Goal: Task Accomplishment & Management: Manage account settings

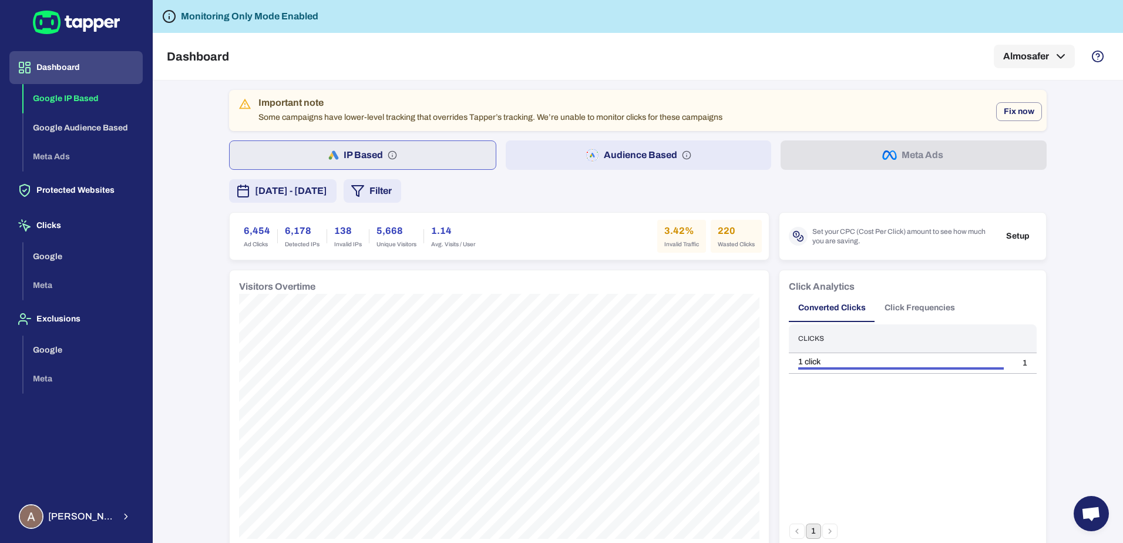
click at [337, 200] on button "[DATE] - [DATE]" at bounding box center [283, 191] width 108 height 24
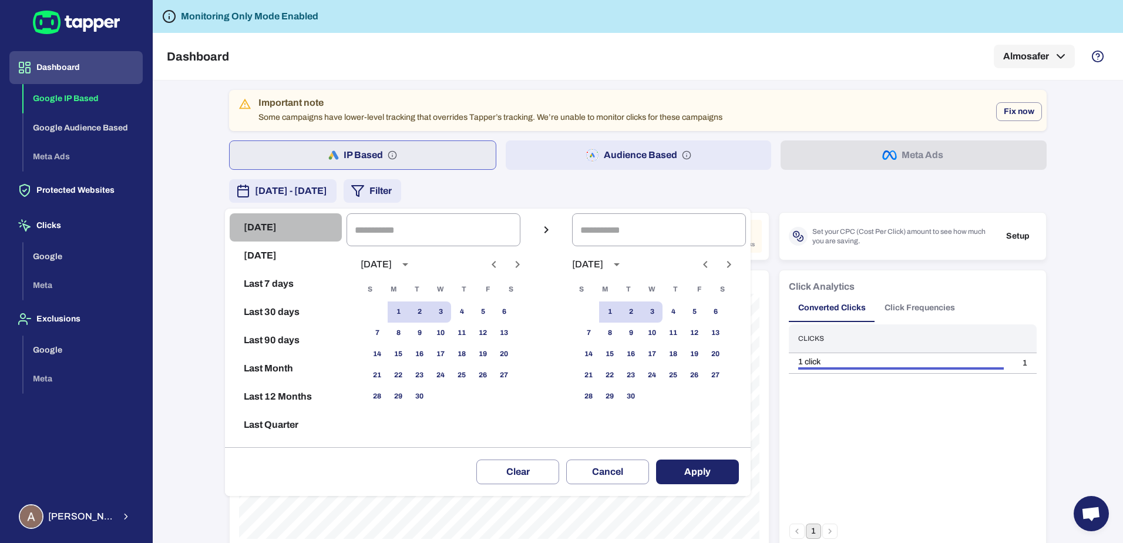
click at [254, 231] on button "[DATE]" at bounding box center [286, 227] width 112 height 28
type input "**********"
click at [729, 476] on button "Apply" at bounding box center [697, 471] width 83 height 25
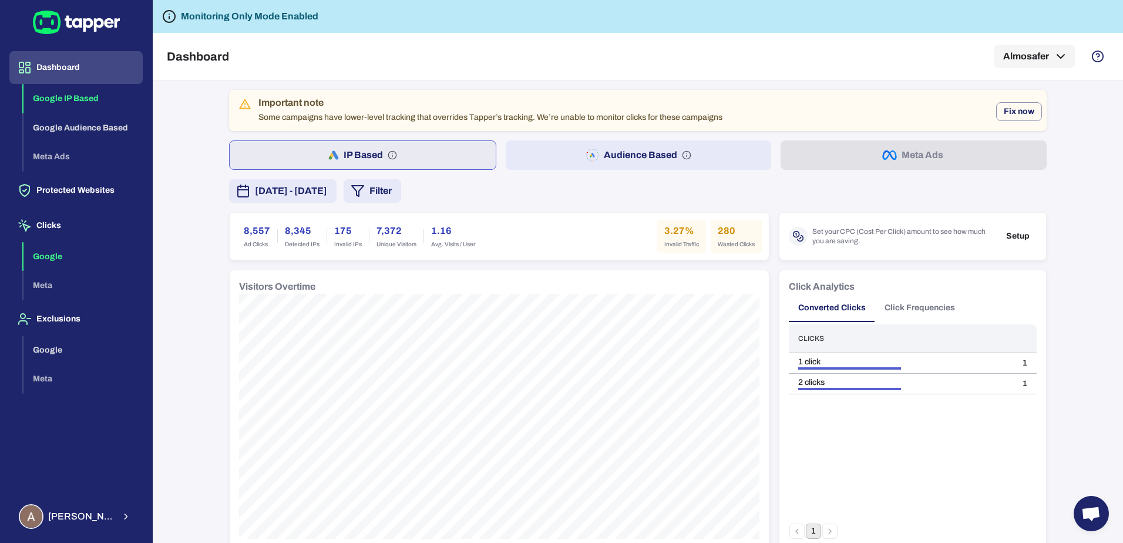
click at [70, 259] on button "Google" at bounding box center [83, 256] width 119 height 29
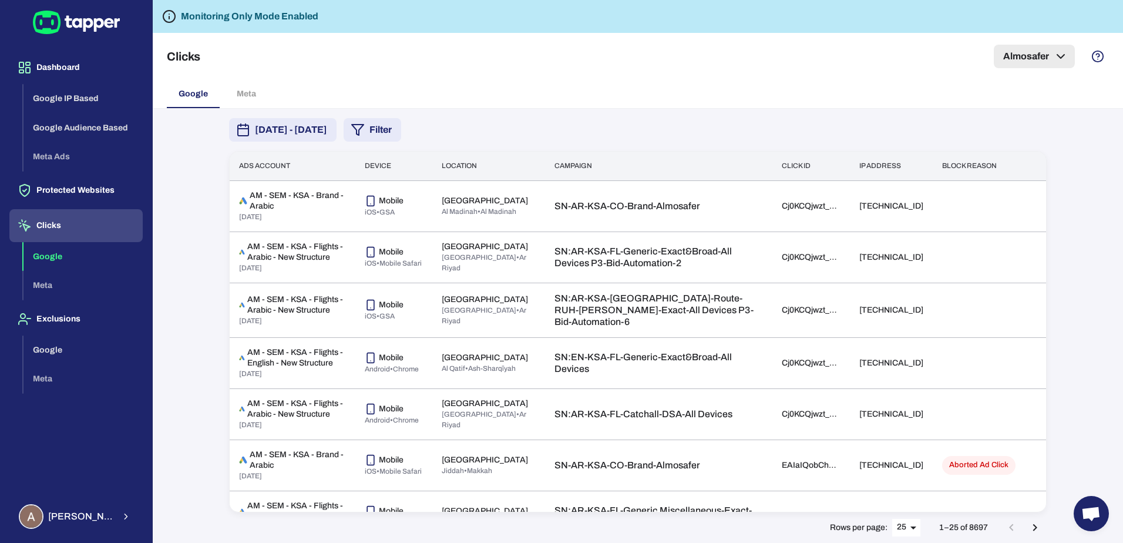
click at [1044, 65] on button "Almosafer" at bounding box center [1034, 57] width 81 height 24
click at [1092, 122] on div at bounding box center [561, 271] width 1123 height 543
click at [54, 257] on button "Google" at bounding box center [83, 256] width 119 height 29
click at [71, 320] on button "Exclusions" at bounding box center [75, 319] width 133 height 33
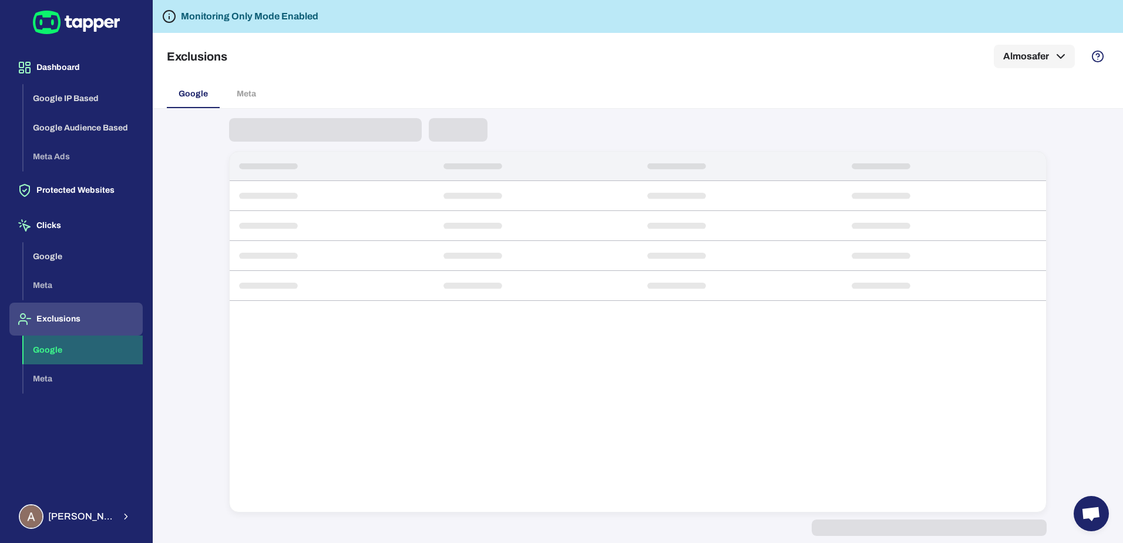
click at [71, 348] on button "Google" at bounding box center [83, 349] width 119 height 29
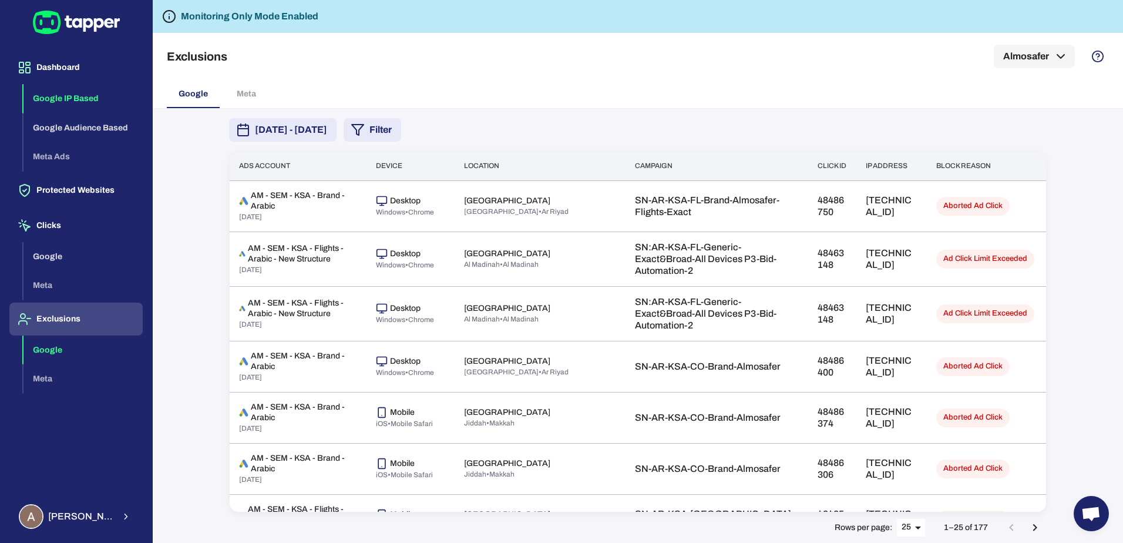
click at [58, 99] on button "Google IP Based" at bounding box center [83, 98] width 119 height 29
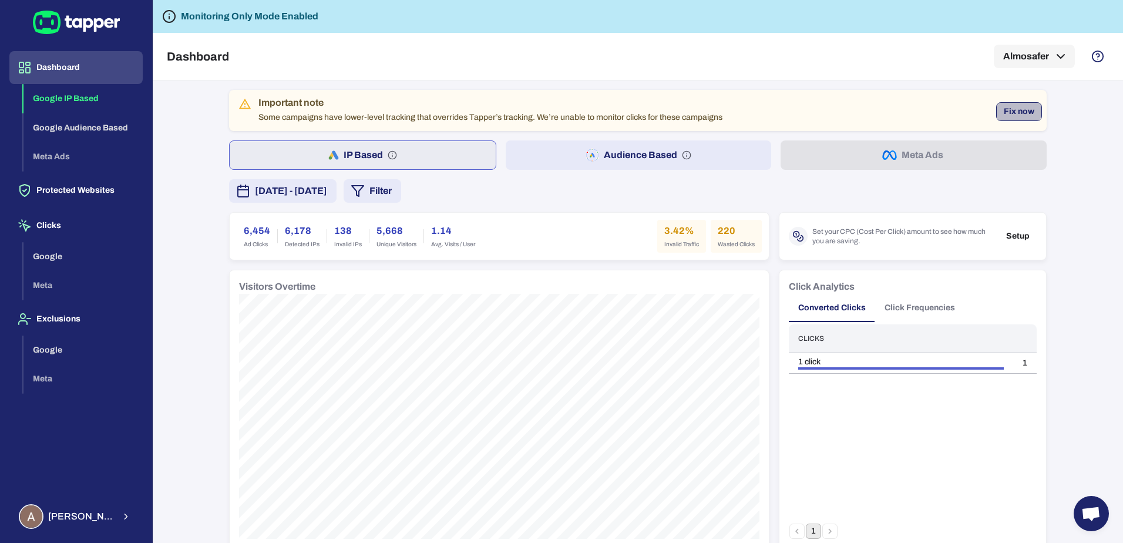
click at [1028, 108] on button "Fix now" at bounding box center [1020, 111] width 46 height 19
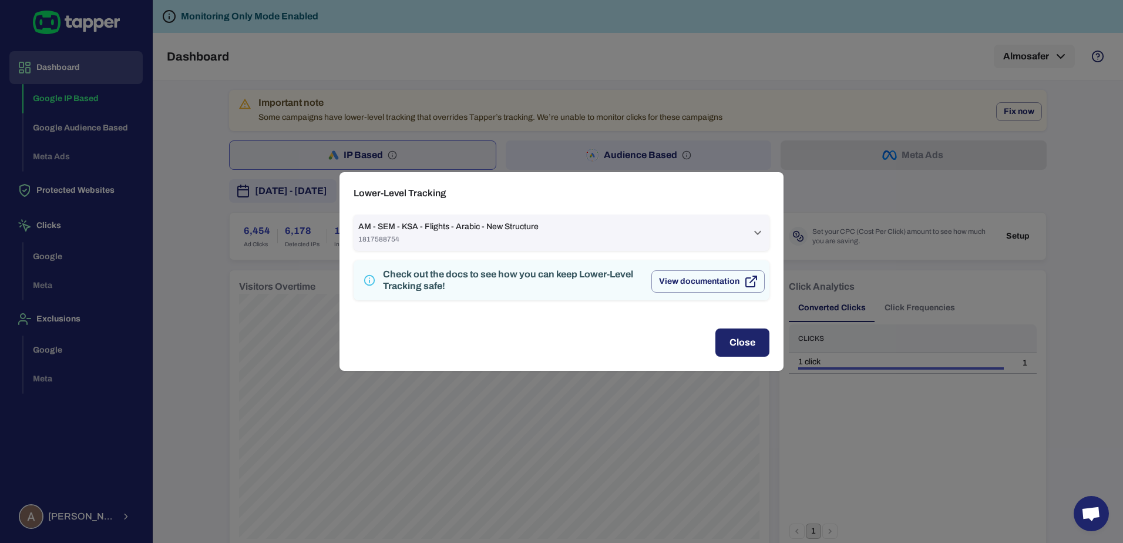
click at [767, 229] on div "AM - SEM - KSA - Flights - Arabic - New Structure 1817588754" at bounding box center [562, 232] width 416 height 36
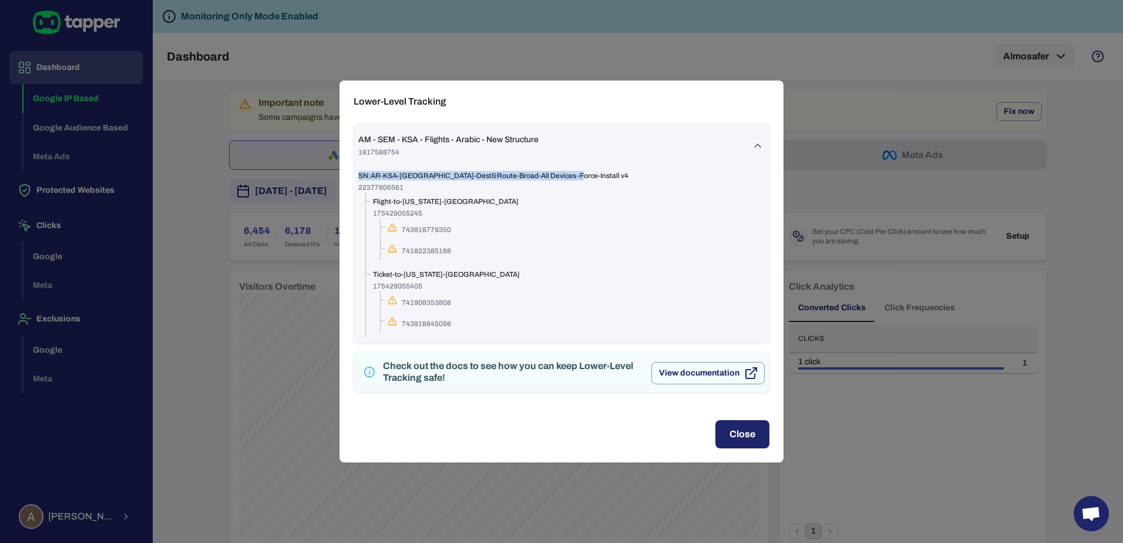
drag, startPoint x: 565, startPoint y: 175, endPoint x: 357, endPoint y: 179, distance: 207.5
click at [357, 179] on div "SN:AR-KSA-[GEOGRAPHIC_DATA]-Dest&Route-Broad-All Devices -Force-Install v4 2237…" at bounding box center [562, 256] width 416 height 174
drag, startPoint x: 357, startPoint y: 179, endPoint x: 597, endPoint y: 150, distance: 241.4
click at [597, 150] on div "AM - SEM - KSA - Flights - Arabic - New Structure 1817588754" at bounding box center [554, 146] width 392 height 22
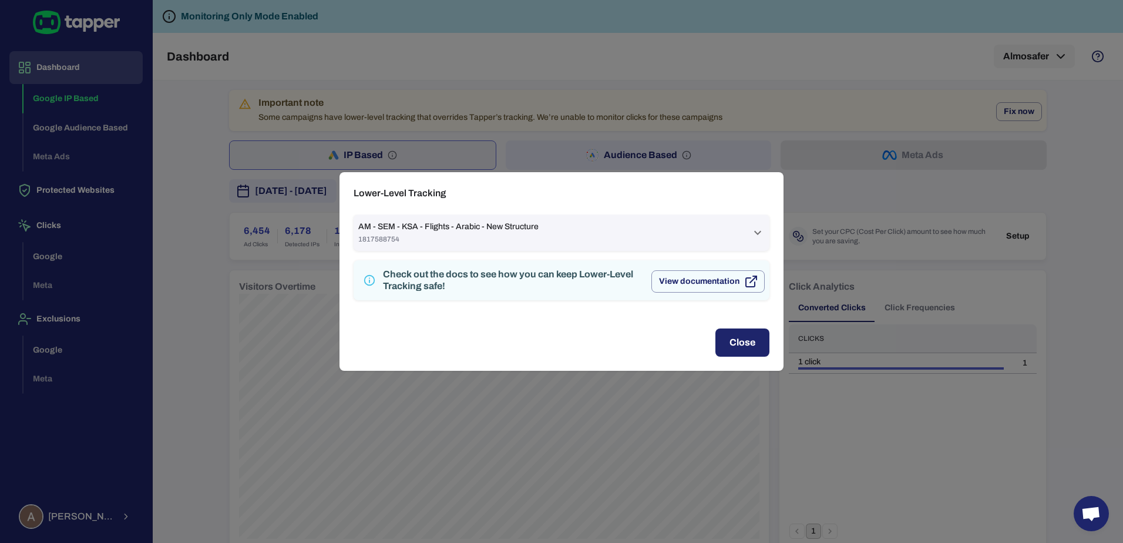
click at [772, 229] on div "AM - SEM - KSA - Flights - Arabic - New Structure 1817588754 SN:[GEOGRAPHIC_DAT…" at bounding box center [562, 264] width 444 height 100
click at [756, 227] on icon at bounding box center [758, 233] width 14 height 14
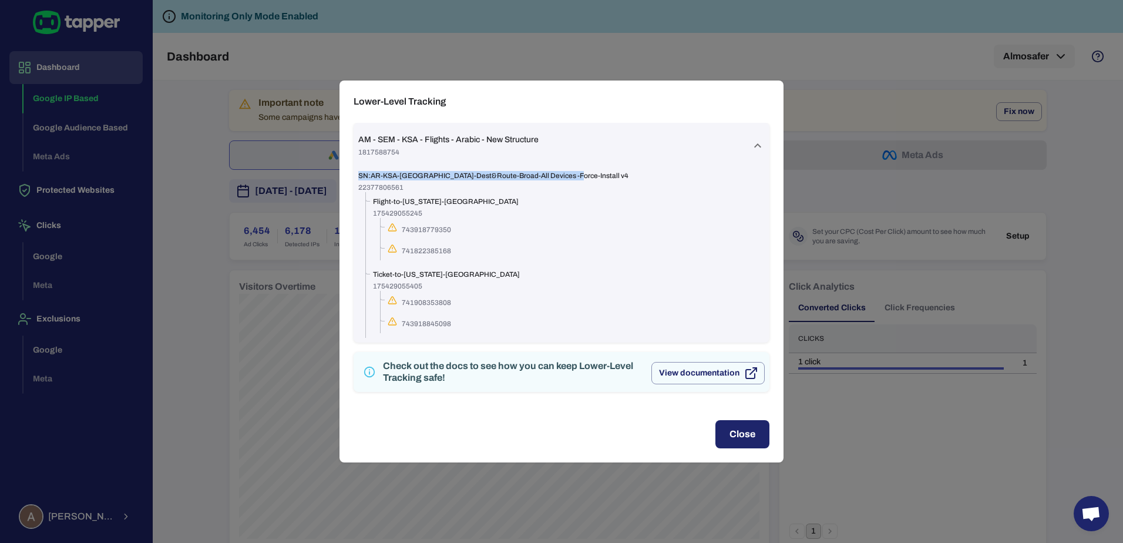
click at [755, 444] on button "Close" at bounding box center [743, 434] width 54 height 28
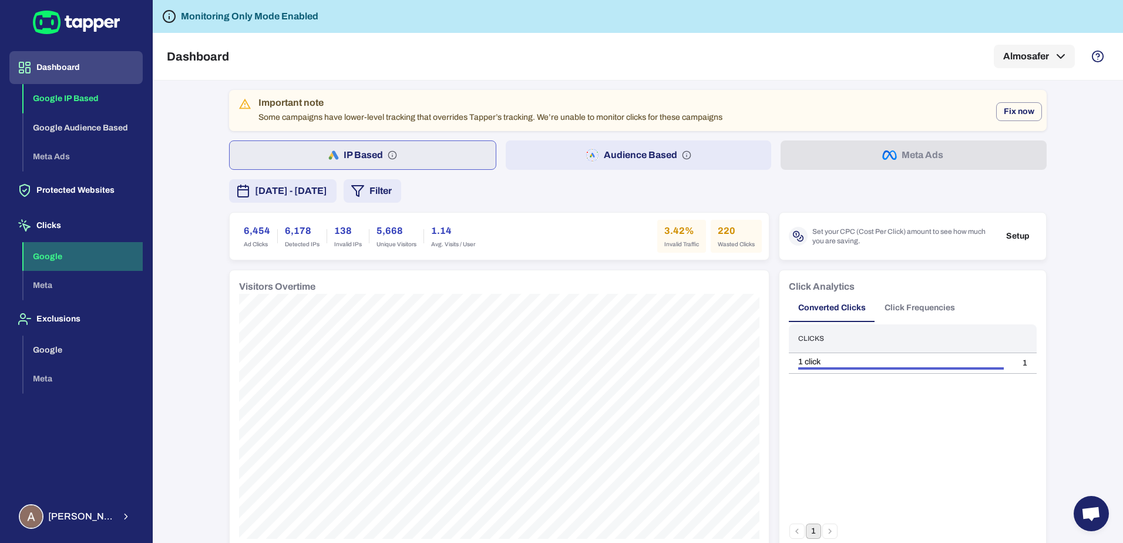
click at [75, 253] on button "Google" at bounding box center [83, 256] width 119 height 29
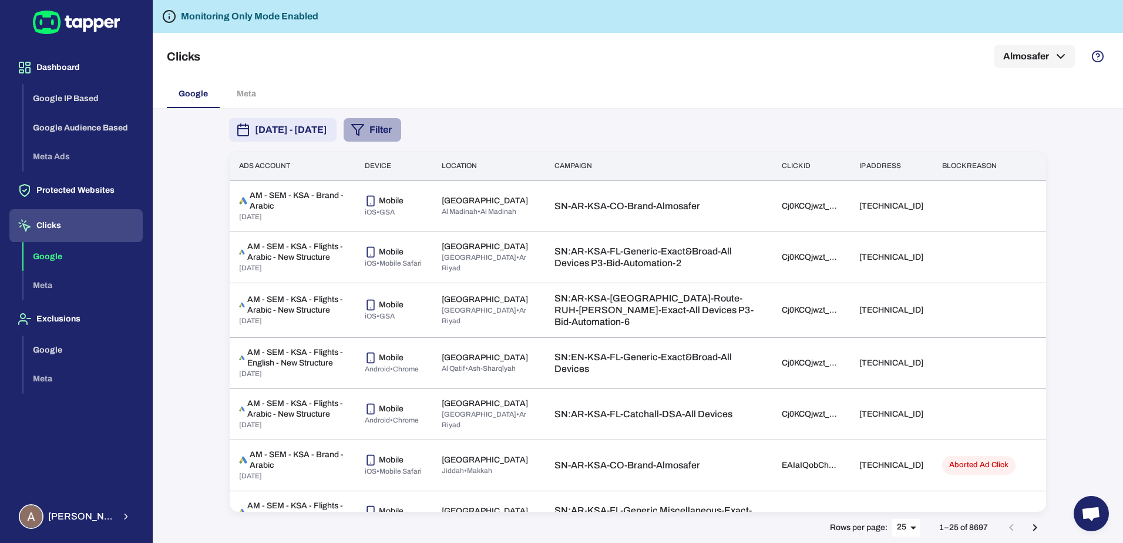
click at [401, 131] on button "Filter" at bounding box center [373, 130] width 58 height 24
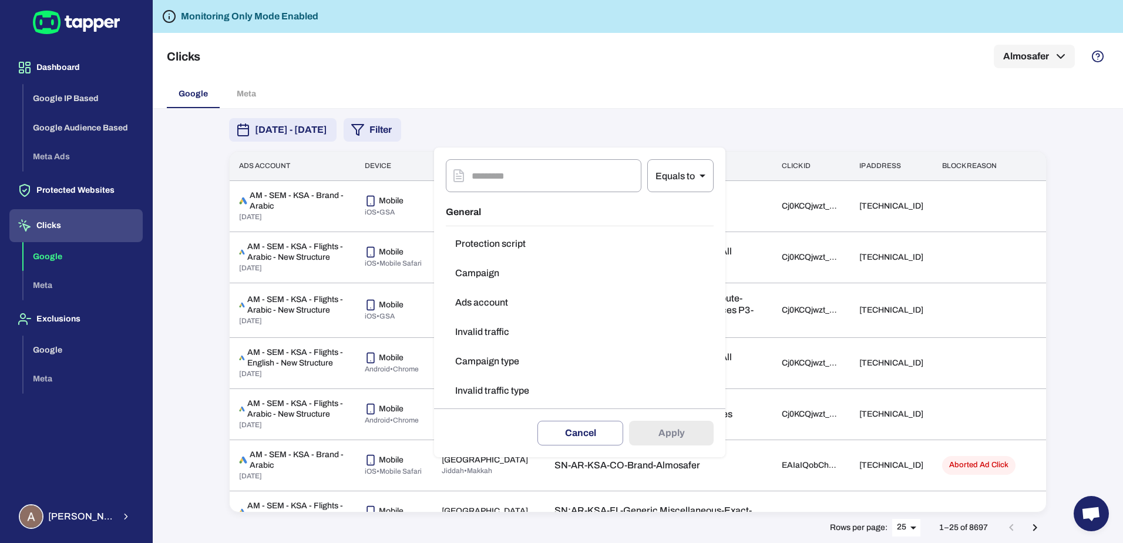
click at [460, 131] on div at bounding box center [561, 271] width 1123 height 543
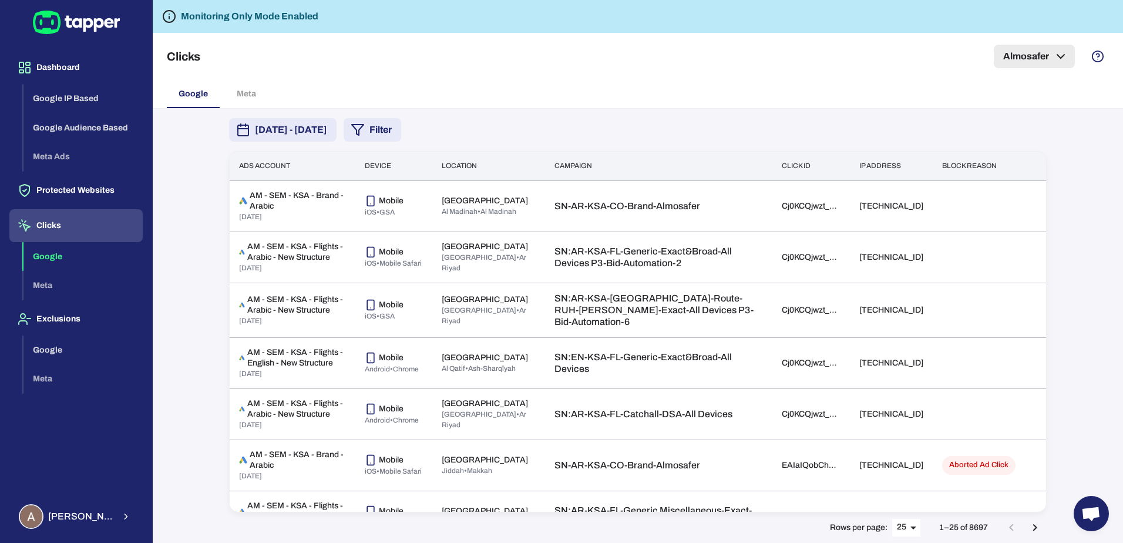
click at [1064, 49] on icon "button" at bounding box center [1061, 56] width 14 height 14
click at [1114, 147] on div at bounding box center [561, 271] width 1123 height 543
click at [1052, 63] on button "Almosafer" at bounding box center [1034, 57] width 81 height 24
click at [1069, 249] on div at bounding box center [561, 271] width 1123 height 543
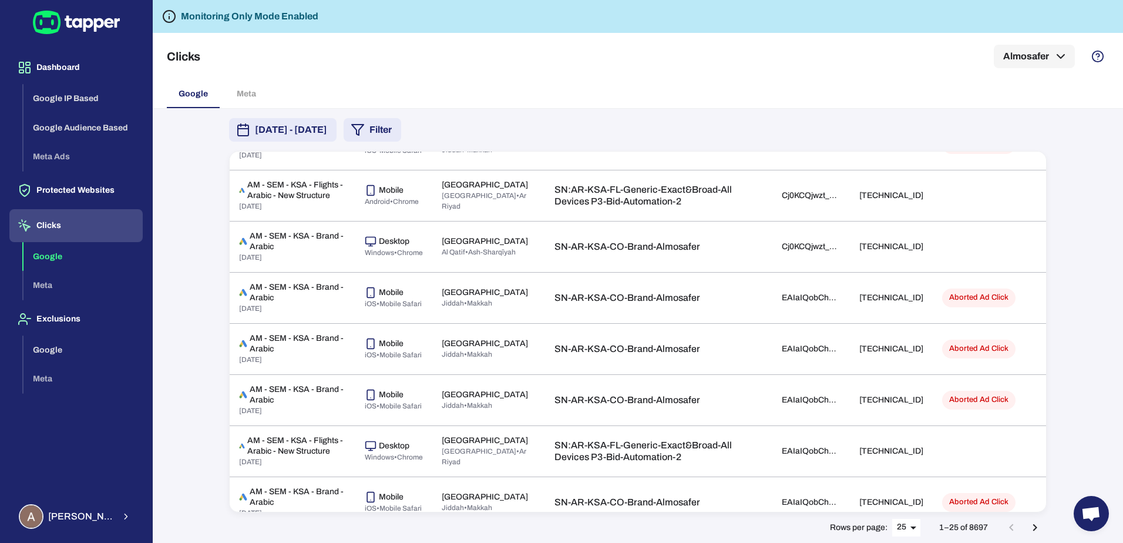
scroll to position [532, 0]
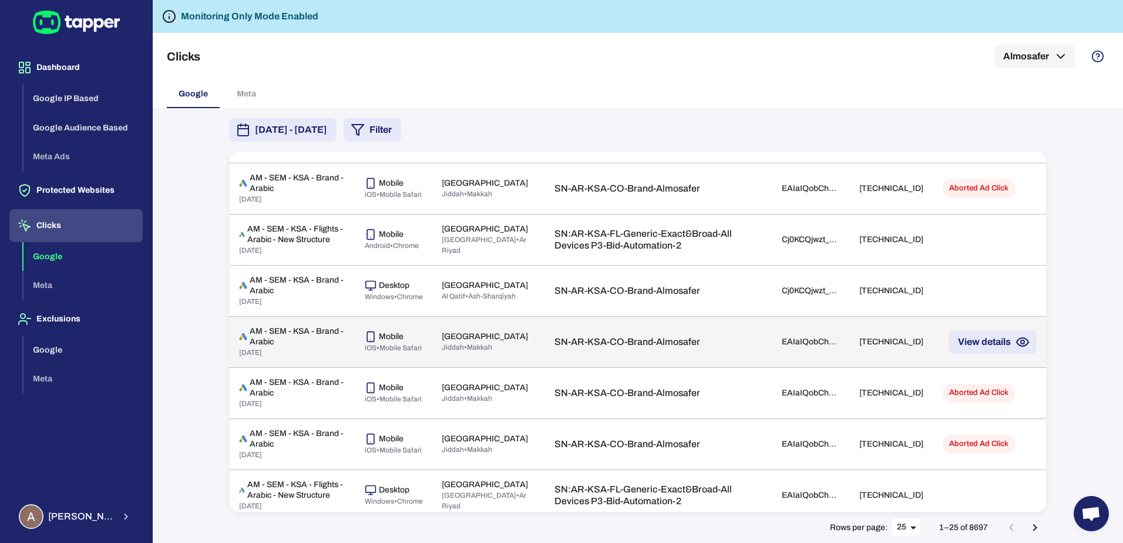
click at [982, 354] on button "View details" at bounding box center [993, 342] width 88 height 24
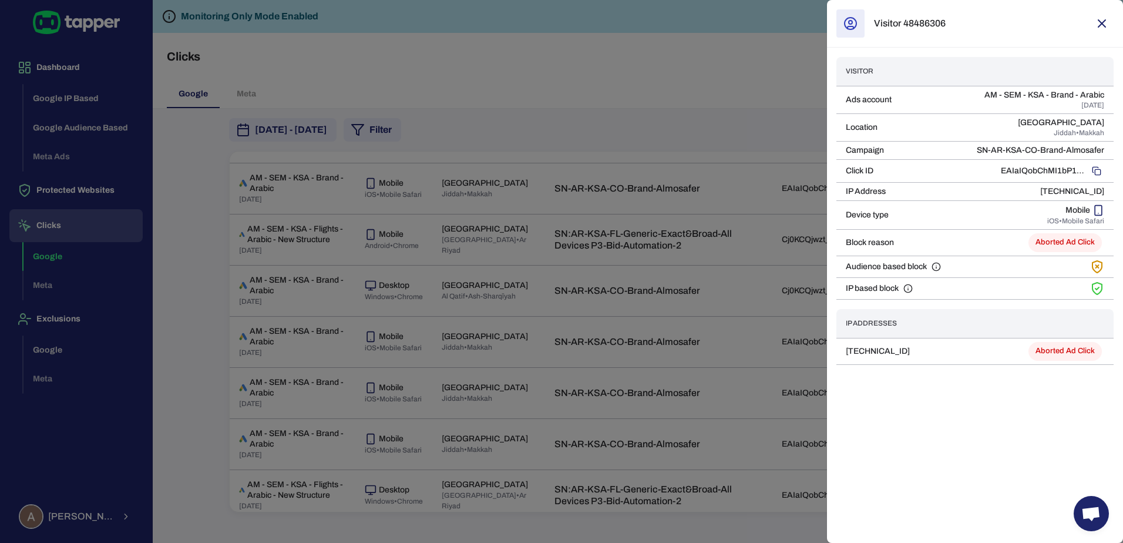
click at [1101, 22] on icon "button" at bounding box center [1102, 23] width 7 height 7
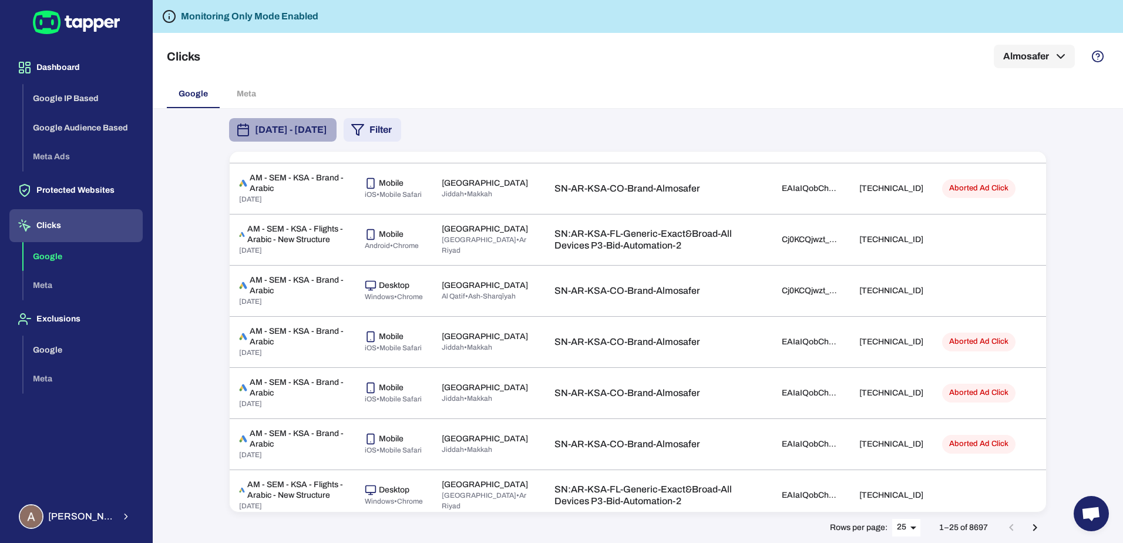
click at [329, 141] on button "[DATE] - [DATE]" at bounding box center [283, 130] width 108 height 24
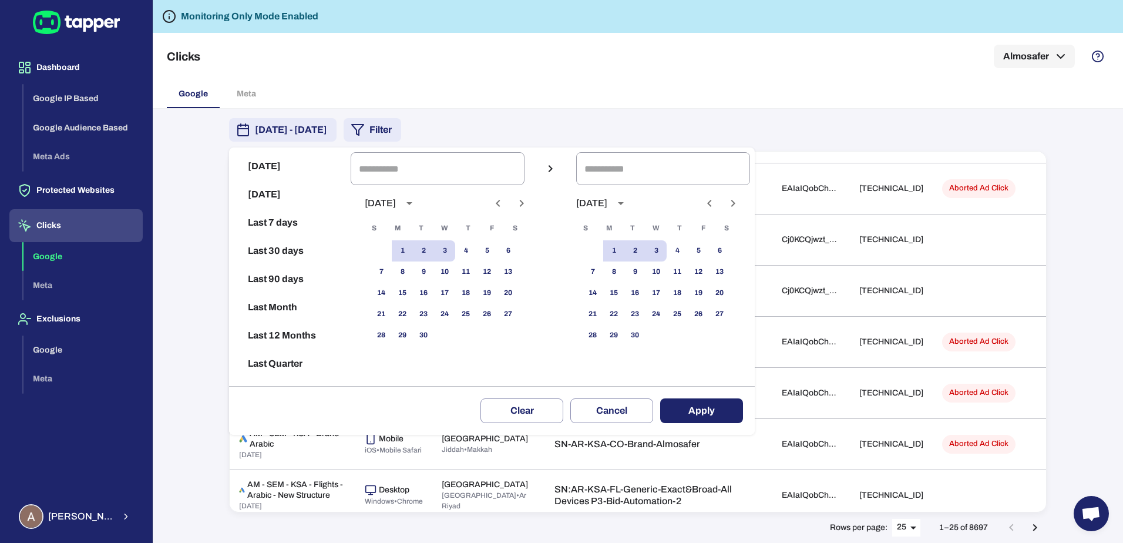
click at [414, 92] on div at bounding box center [561, 271] width 1123 height 543
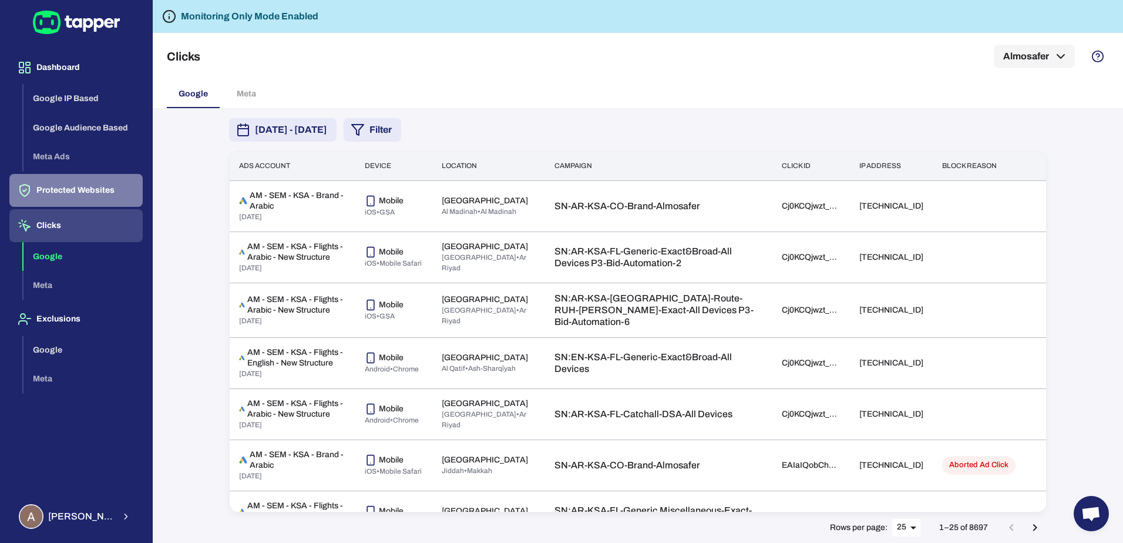
click at [101, 192] on button "Protected Websites" at bounding box center [75, 190] width 133 height 33
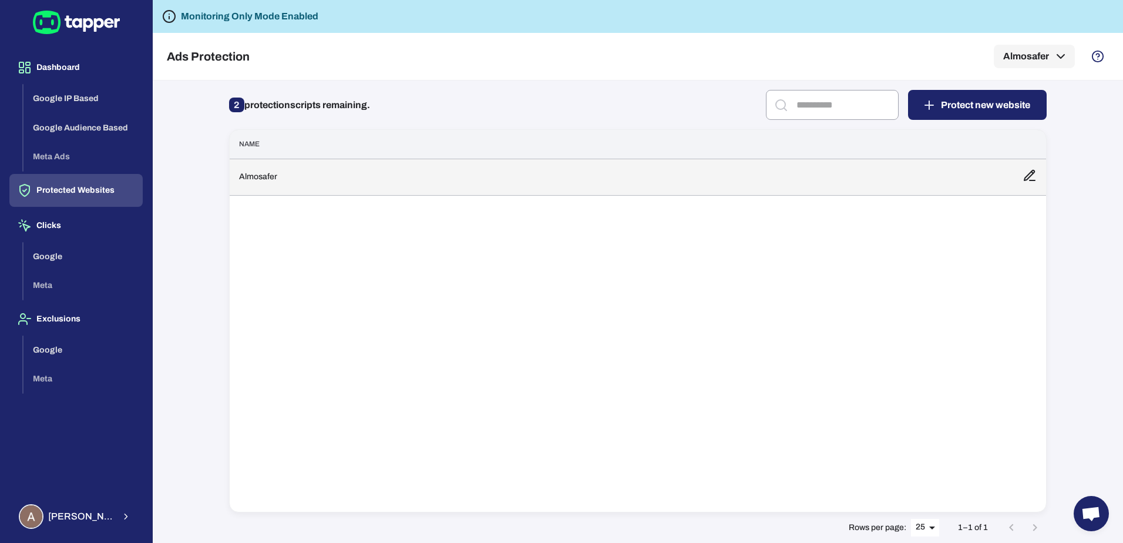
click at [915, 175] on td "Almosafer" at bounding box center [622, 177] width 784 height 36
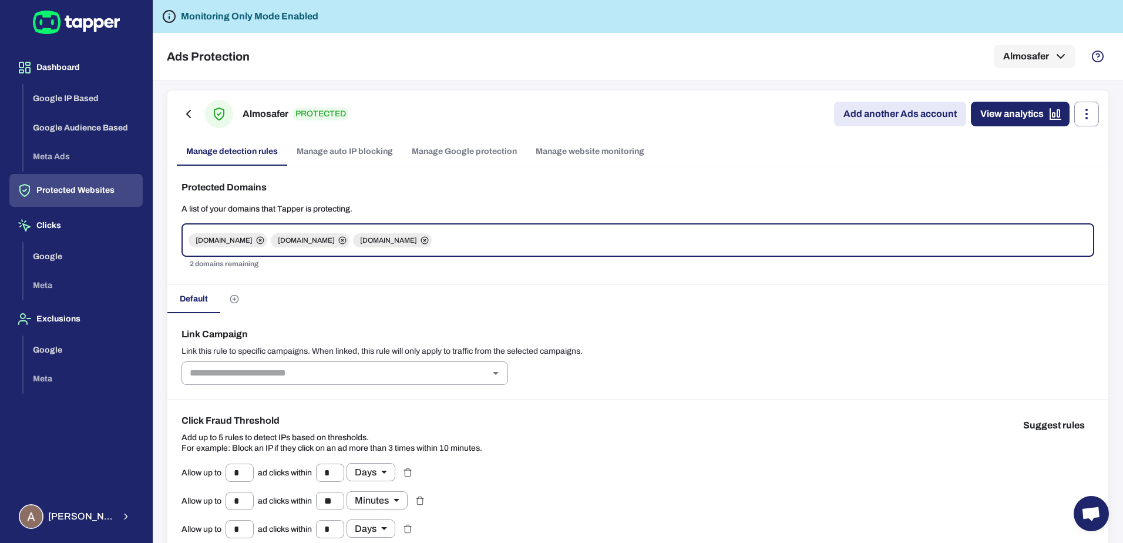
click at [353, 149] on link "Manage auto IP blocking" at bounding box center [344, 151] width 115 height 28
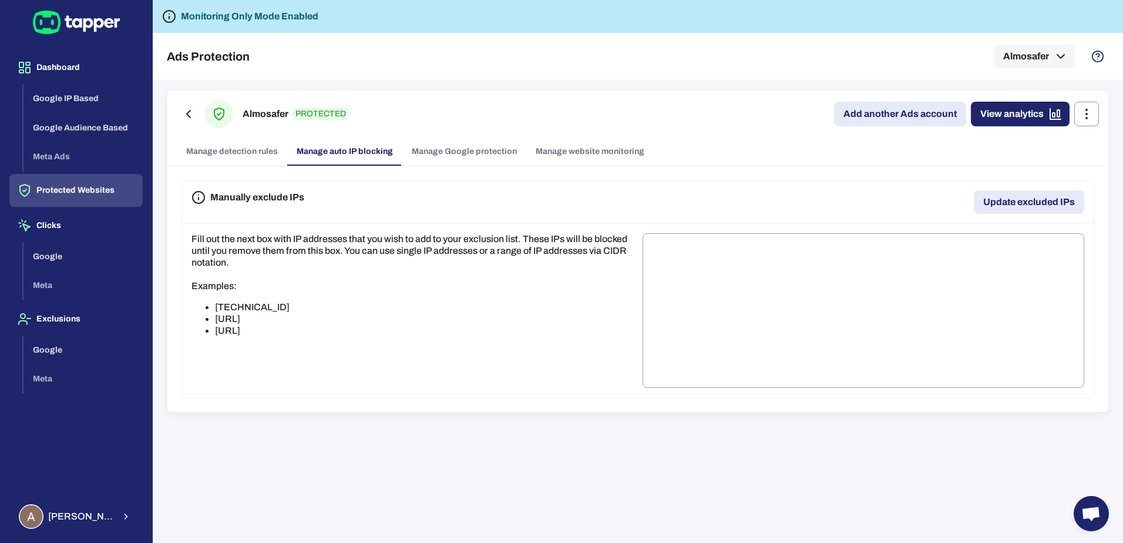
click at [485, 155] on link "Manage Google protection" at bounding box center [464, 151] width 124 height 28
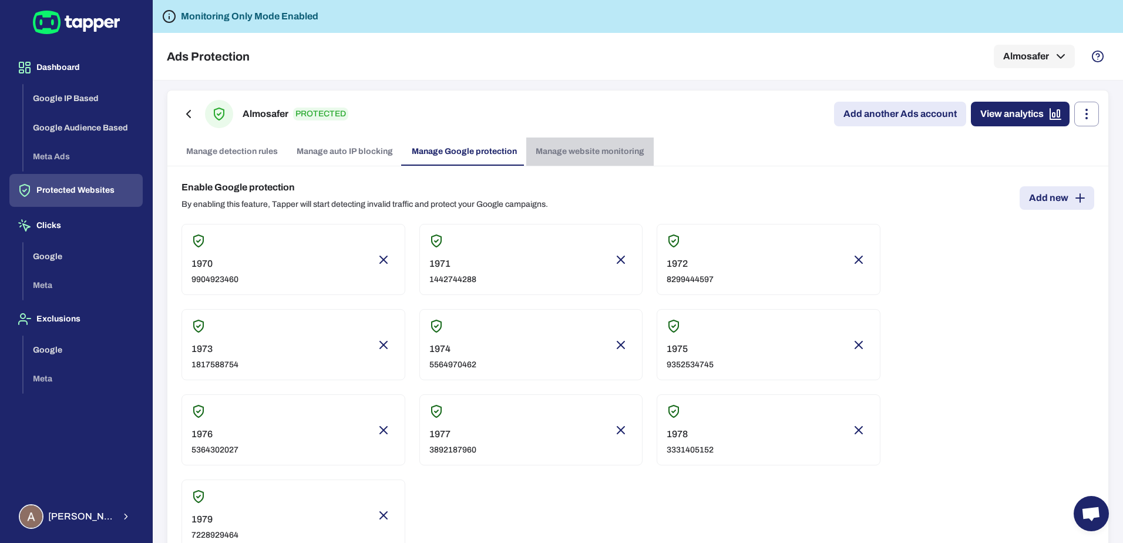
click at [597, 154] on link "Manage website monitoring" at bounding box center [590, 151] width 128 height 28
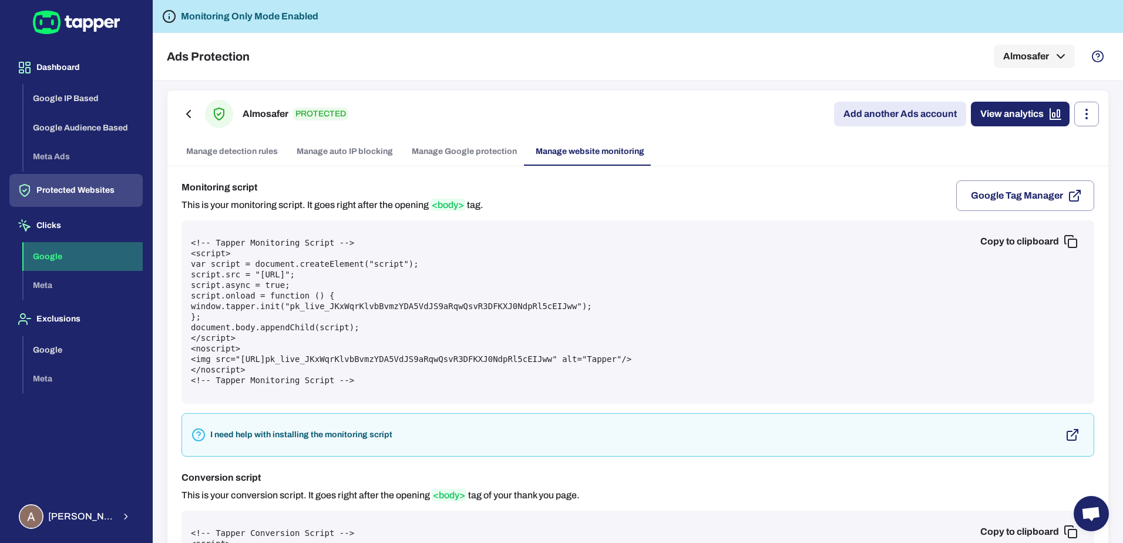
click at [89, 246] on button "Google" at bounding box center [83, 256] width 119 height 29
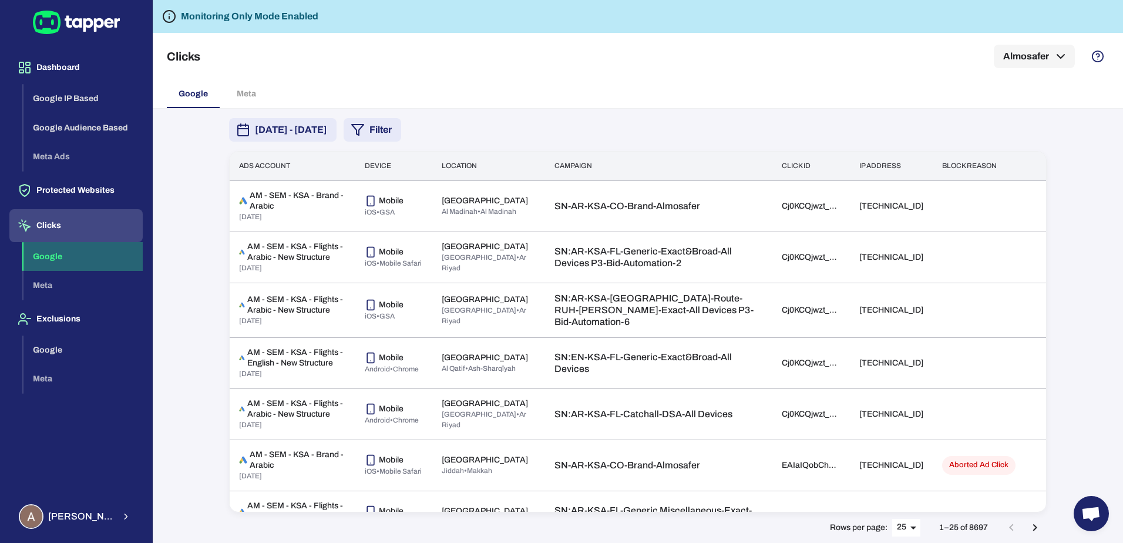
click at [89, 260] on button "Google" at bounding box center [83, 256] width 119 height 29
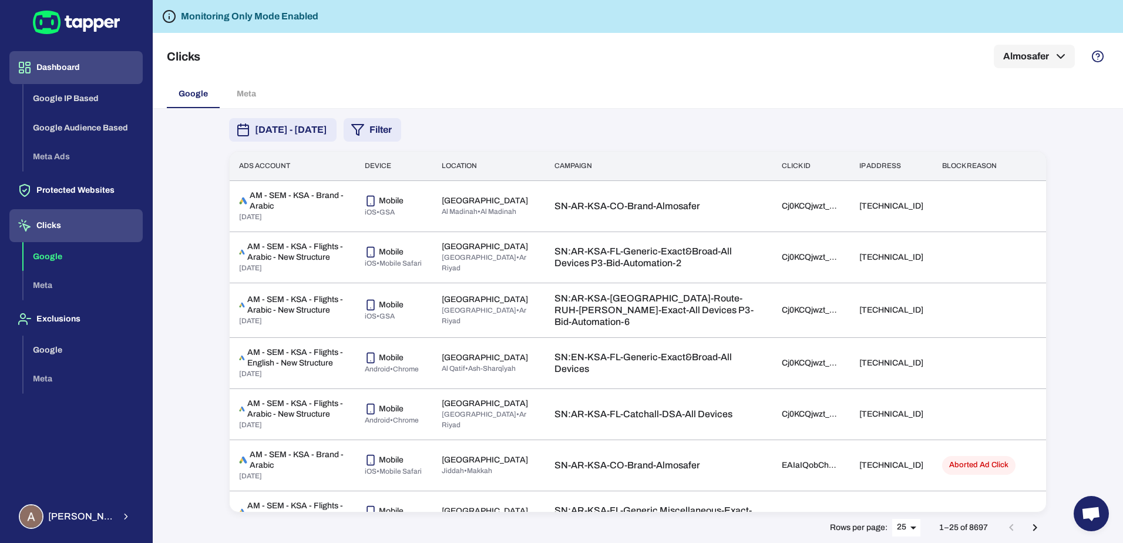
click at [52, 67] on button "Dashboard" at bounding box center [75, 67] width 133 height 33
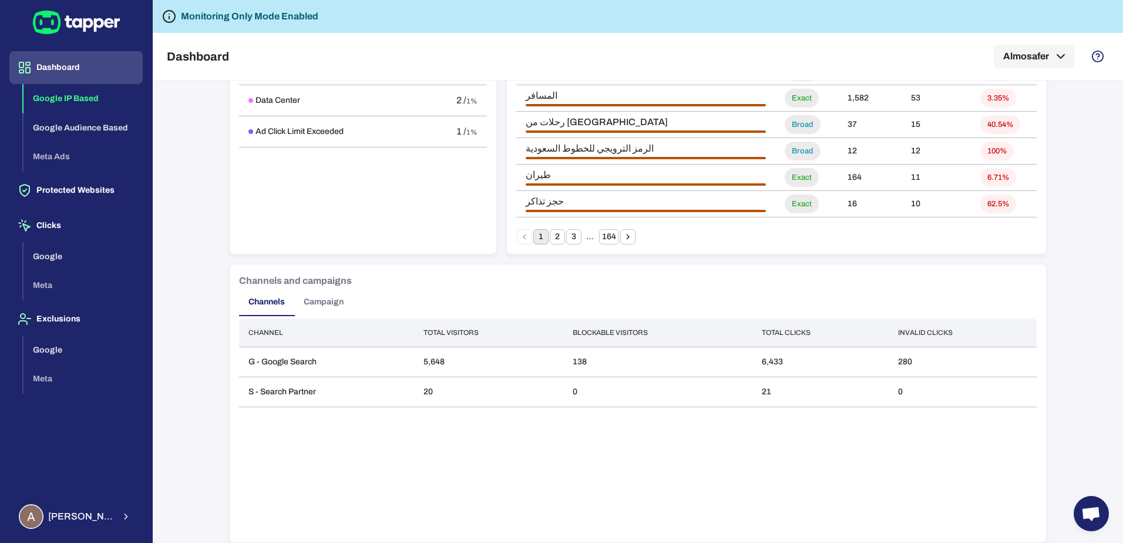
scroll to position [808, 0]
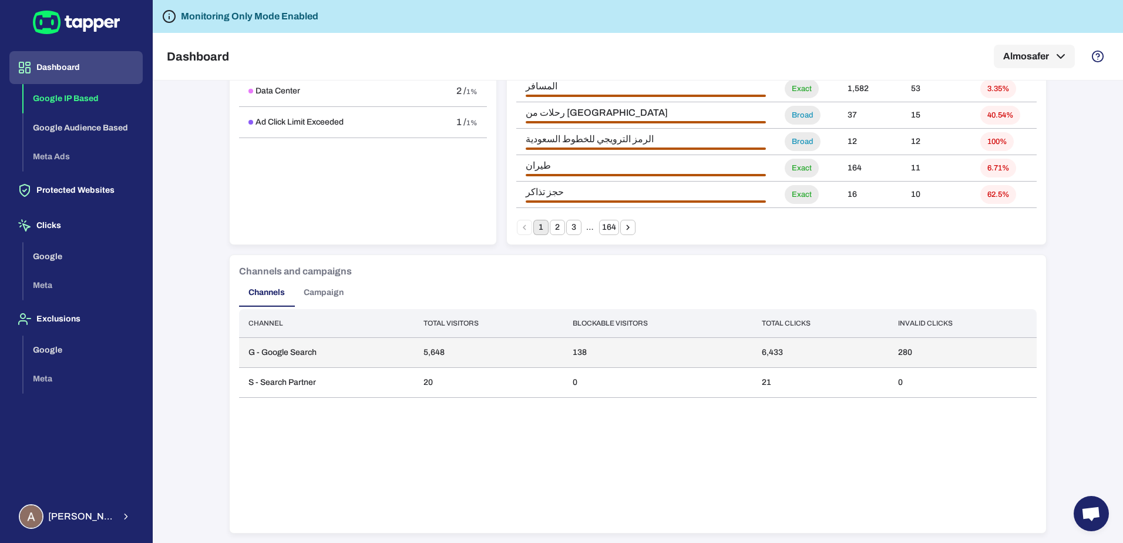
click at [407, 353] on td "G - Google Search" at bounding box center [326, 353] width 175 height 30
drag, startPoint x: 317, startPoint y: 355, endPoint x: 316, endPoint y: 349, distance: 6.6
click at [316, 355] on td "G - Google Search" at bounding box center [326, 353] width 175 height 30
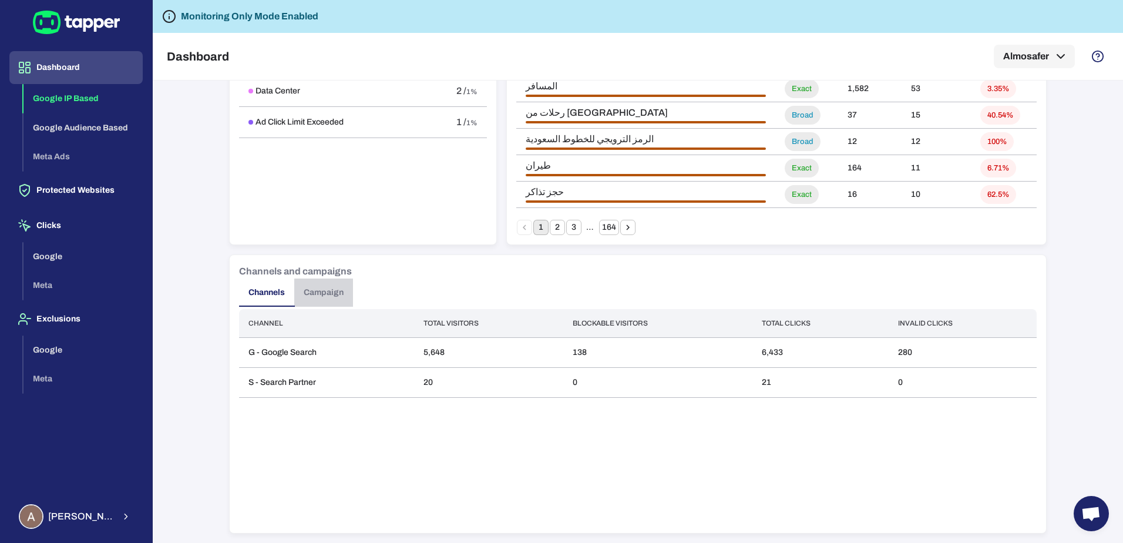
click at [311, 293] on button "Campaign" at bounding box center [323, 293] width 59 height 28
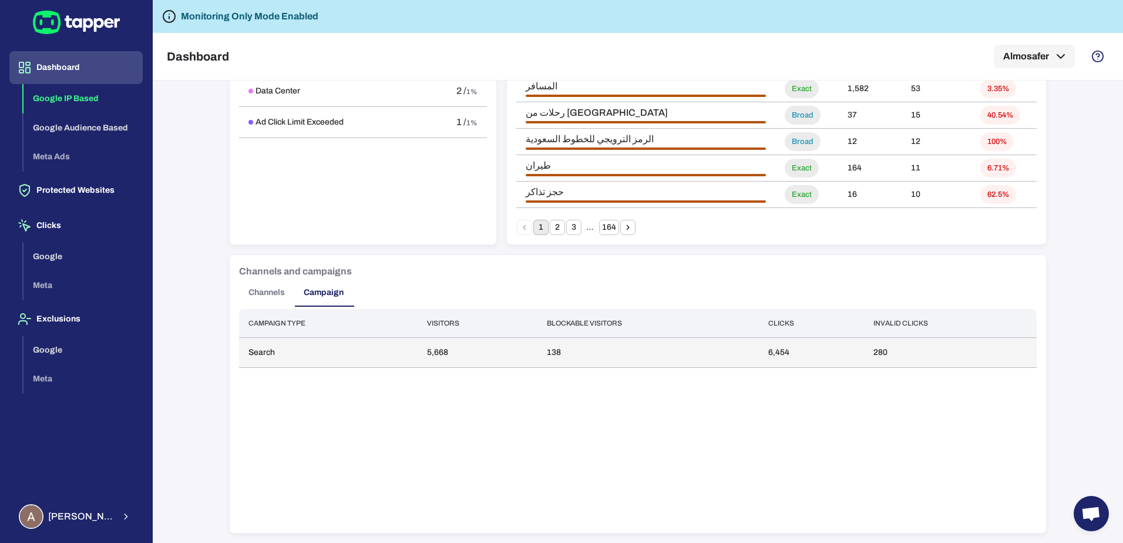
click at [519, 344] on td "5,668" at bounding box center [478, 353] width 120 height 30
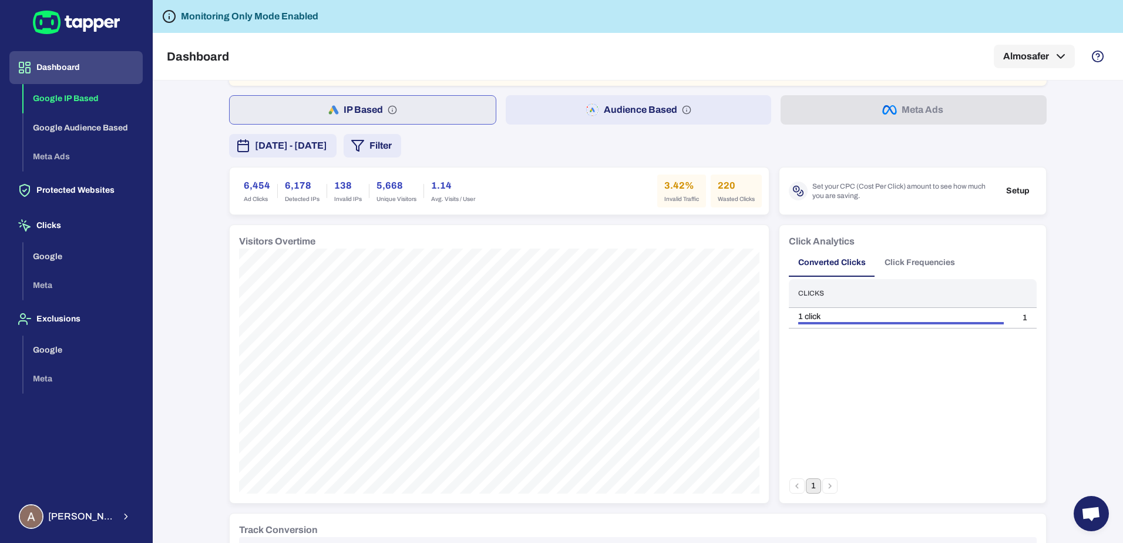
scroll to position [45, 0]
click at [327, 145] on span "[DATE] - [DATE]" at bounding box center [291, 146] width 72 height 14
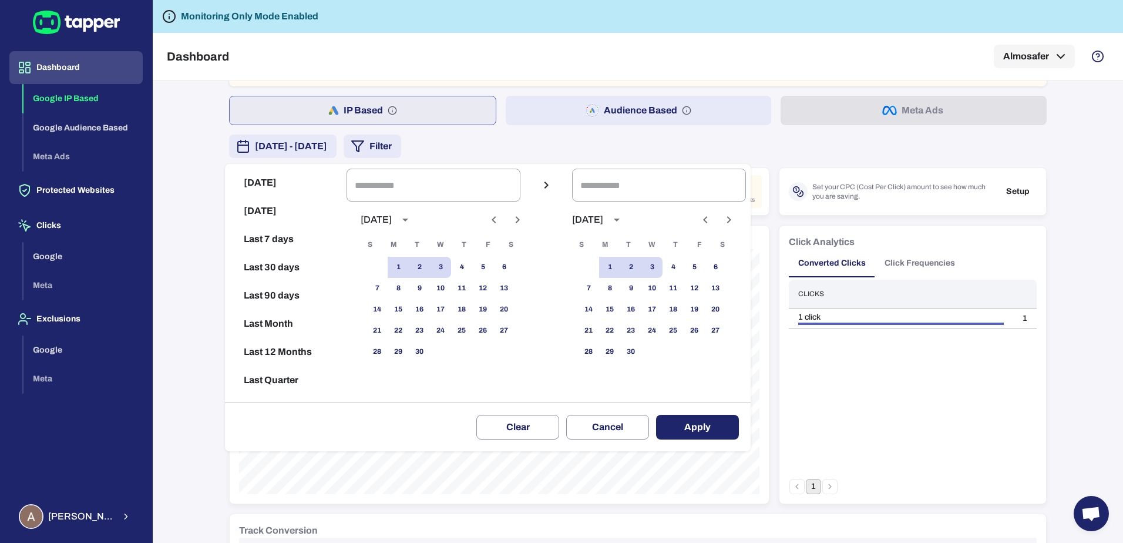
click at [471, 143] on div at bounding box center [561, 271] width 1123 height 543
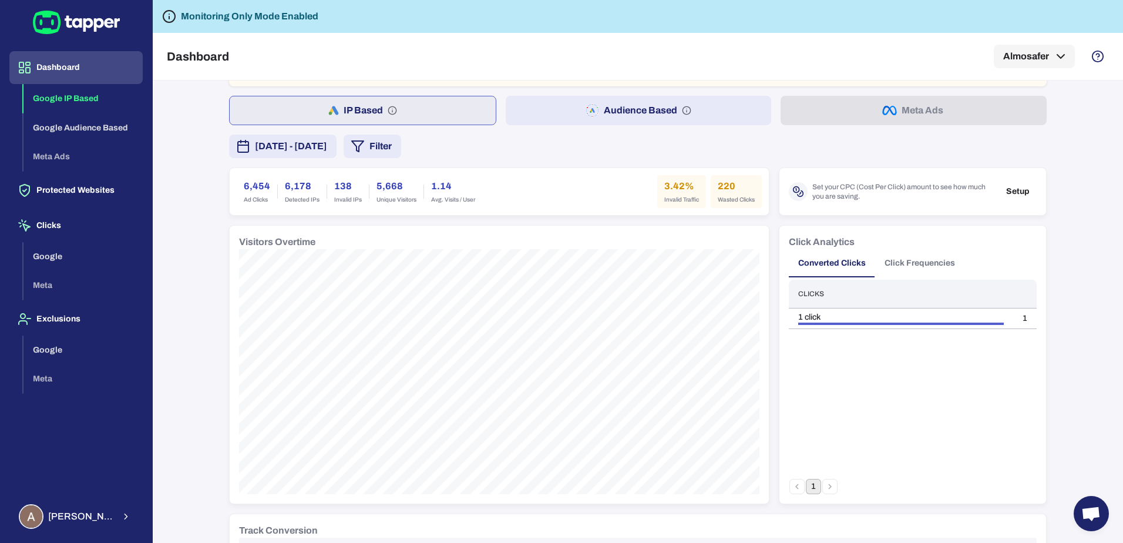
click at [401, 143] on button "Filter" at bounding box center [373, 147] width 58 height 24
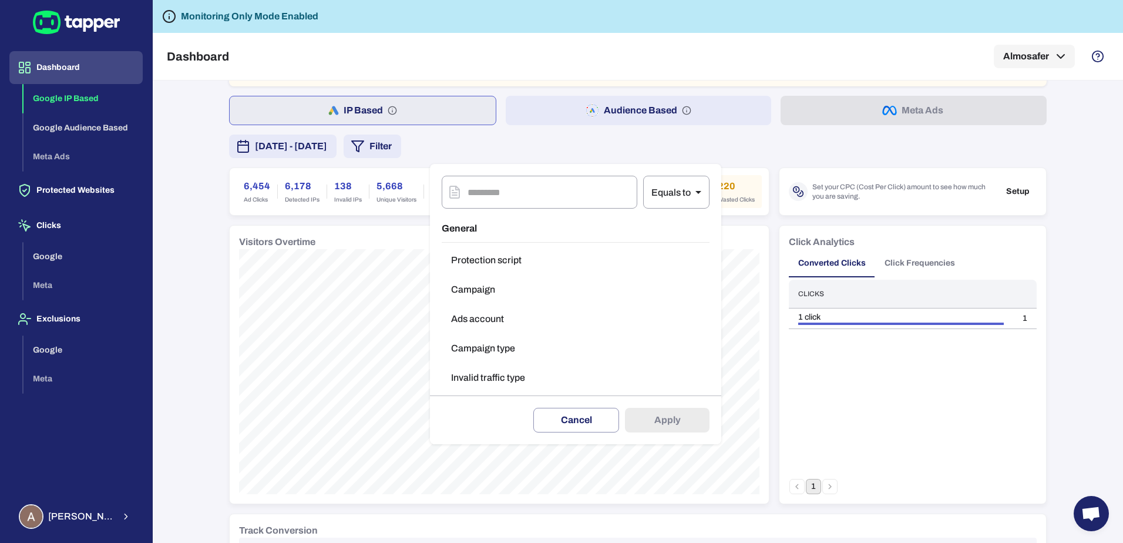
click at [203, 170] on div at bounding box center [561, 271] width 1123 height 543
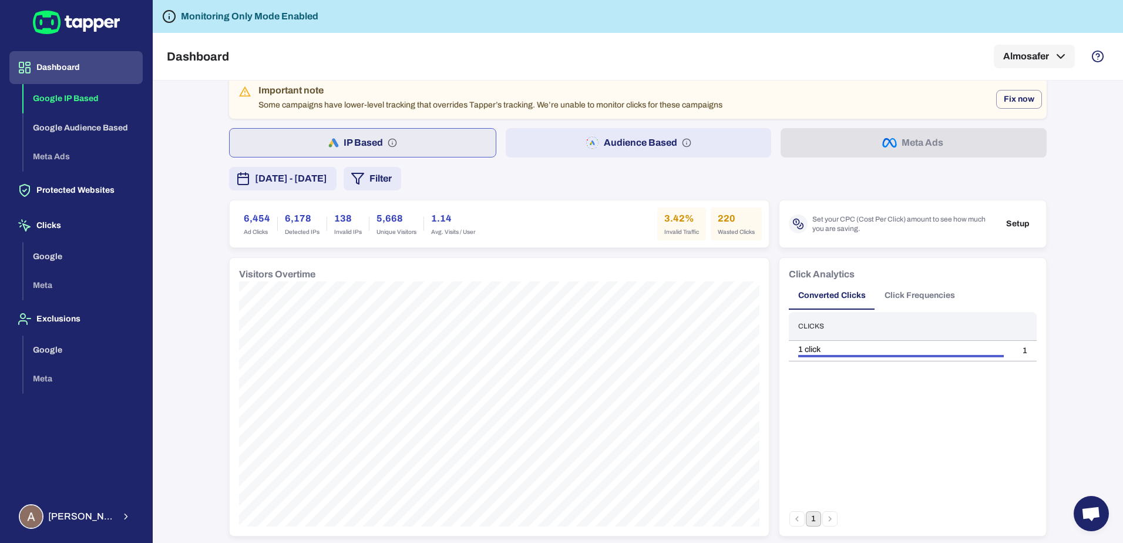
scroll to position [0, 0]
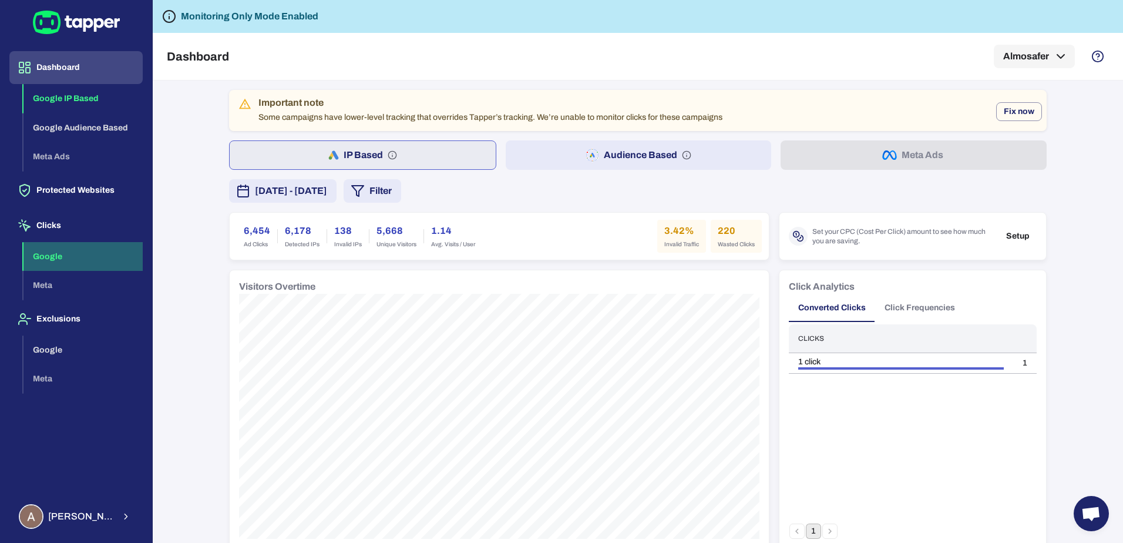
click at [68, 253] on button "Google" at bounding box center [83, 256] width 119 height 29
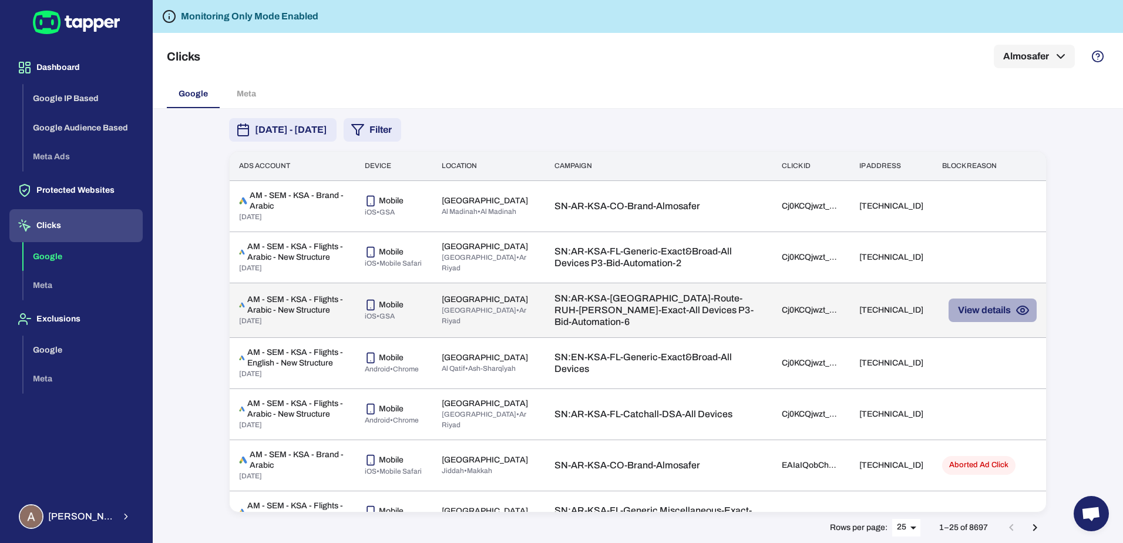
click at [977, 316] on button "View details" at bounding box center [993, 310] width 88 height 24
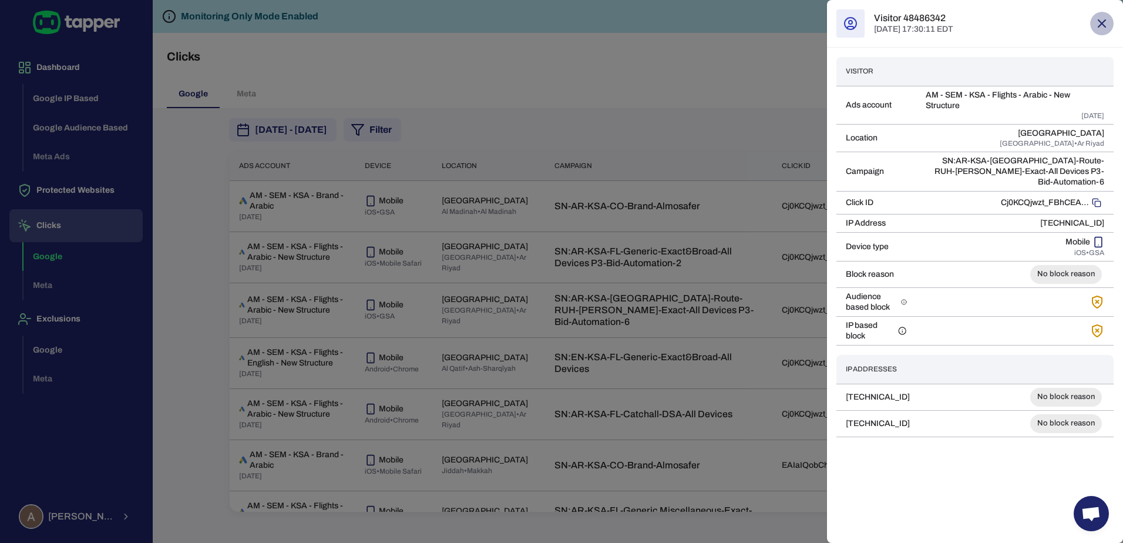
click at [1106, 33] on button "button" at bounding box center [1103, 24] width 24 height 24
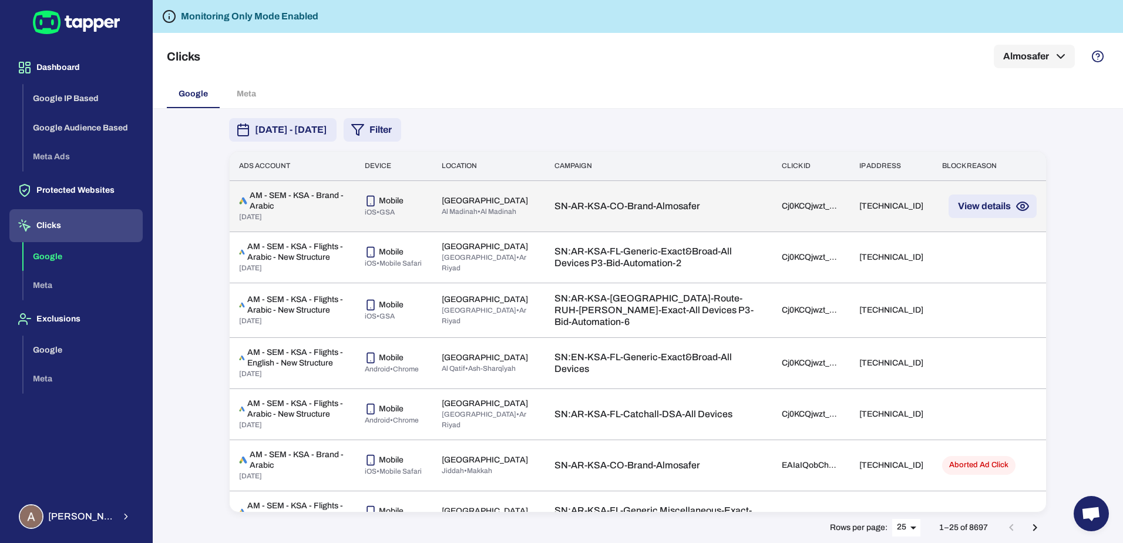
click at [991, 202] on button "View details" at bounding box center [993, 206] width 88 height 24
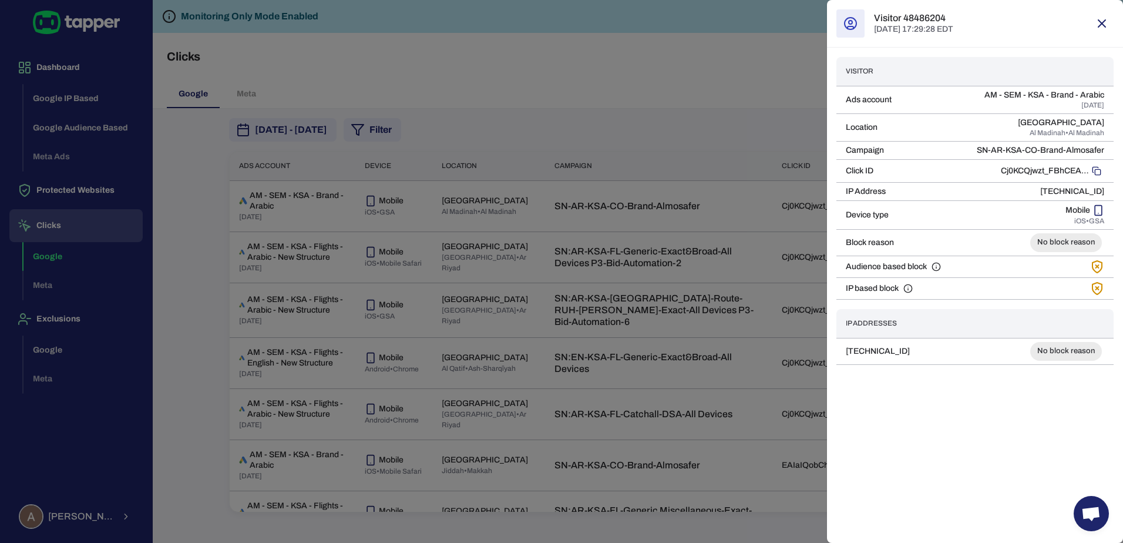
click at [1107, 16] on icon "button" at bounding box center [1102, 23] width 14 height 14
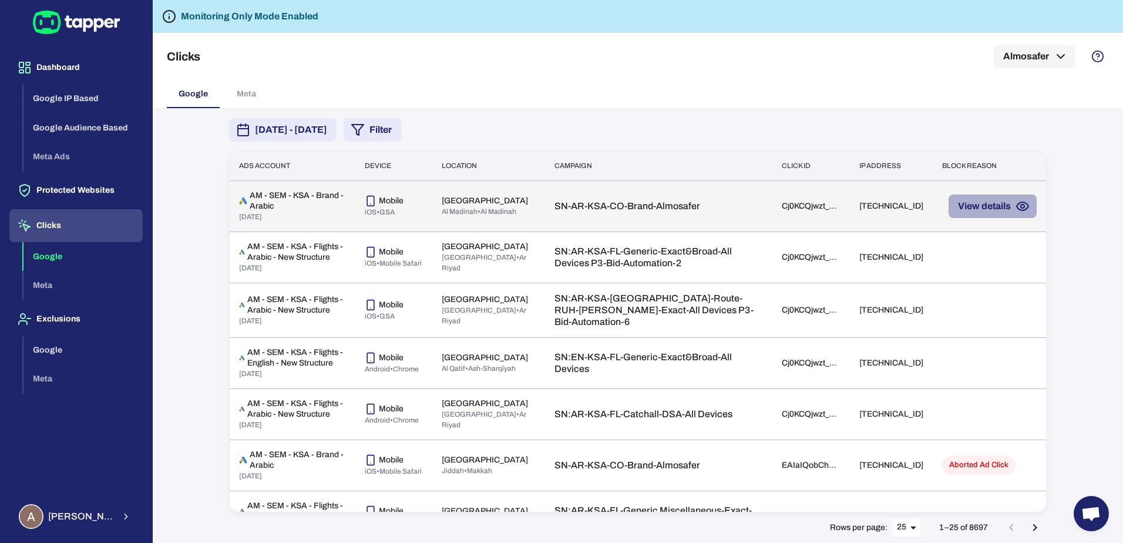
click at [974, 212] on button "View details" at bounding box center [993, 206] width 88 height 24
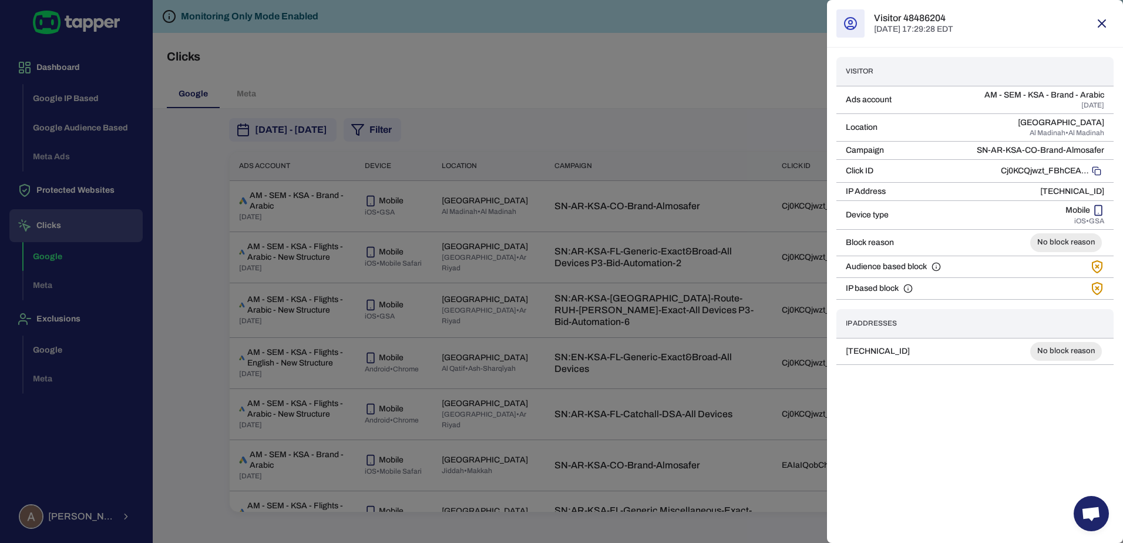
click at [852, 21] on circle at bounding box center [851, 23] width 4 height 4
click at [1112, 18] on button "button" at bounding box center [1103, 24] width 24 height 24
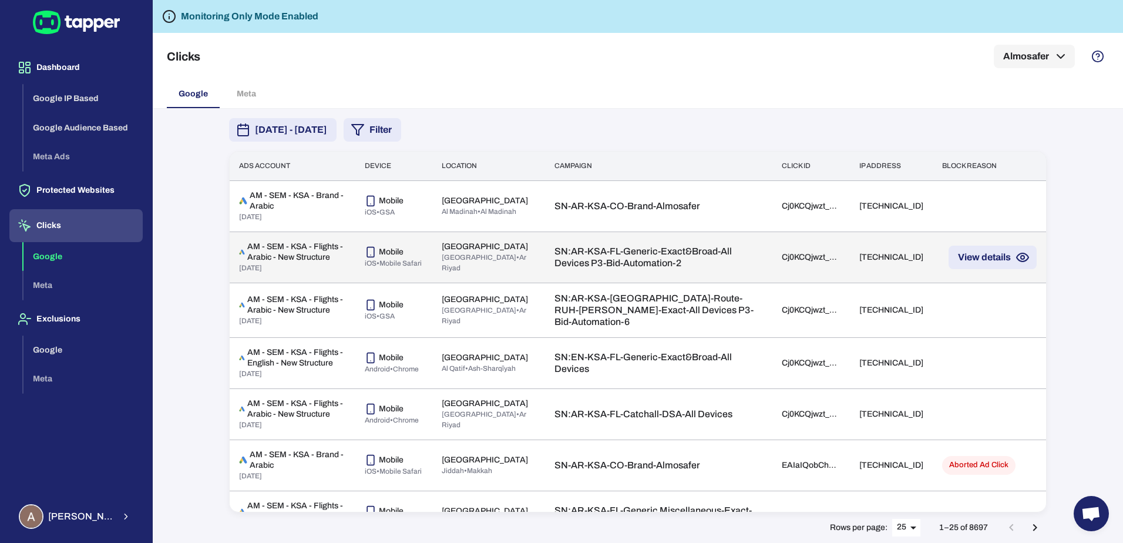
click at [1002, 255] on button "View details" at bounding box center [993, 258] width 88 height 24
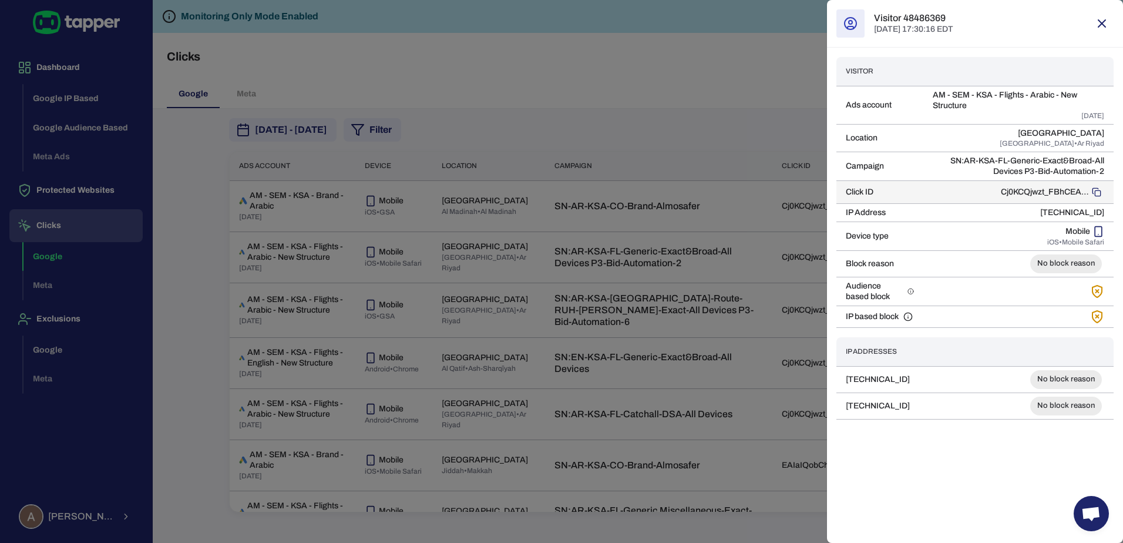
click at [1103, 194] on button "Copy to clipboard" at bounding box center [1096, 191] width 15 height 15
drag, startPoint x: 1101, startPoint y: 24, endPoint x: 1069, endPoint y: 43, distance: 37.7
click at [1101, 24] on icon "button" at bounding box center [1102, 23] width 14 height 14
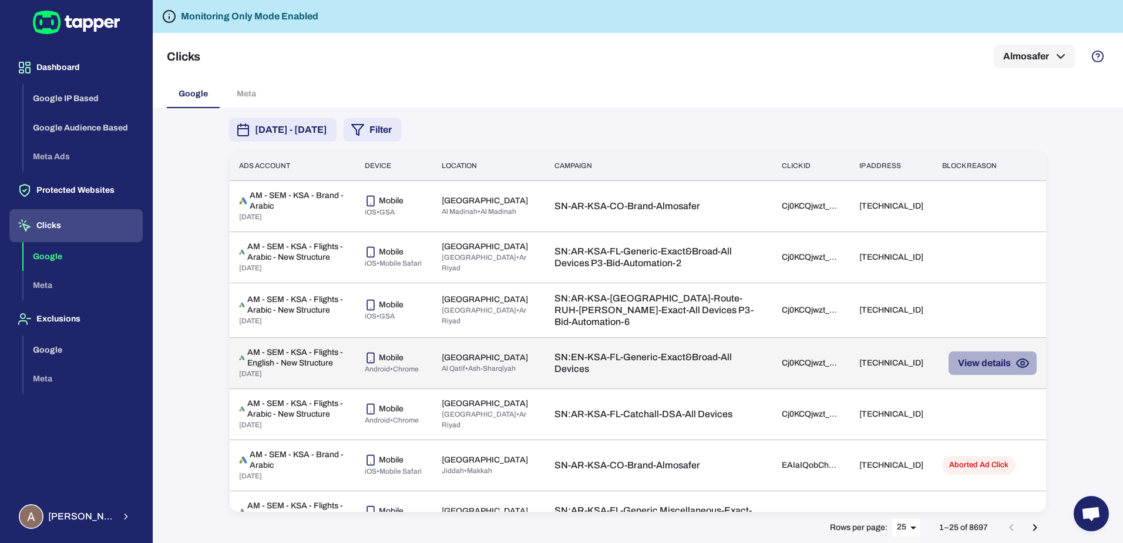
click at [968, 368] on button "View details" at bounding box center [993, 363] width 88 height 24
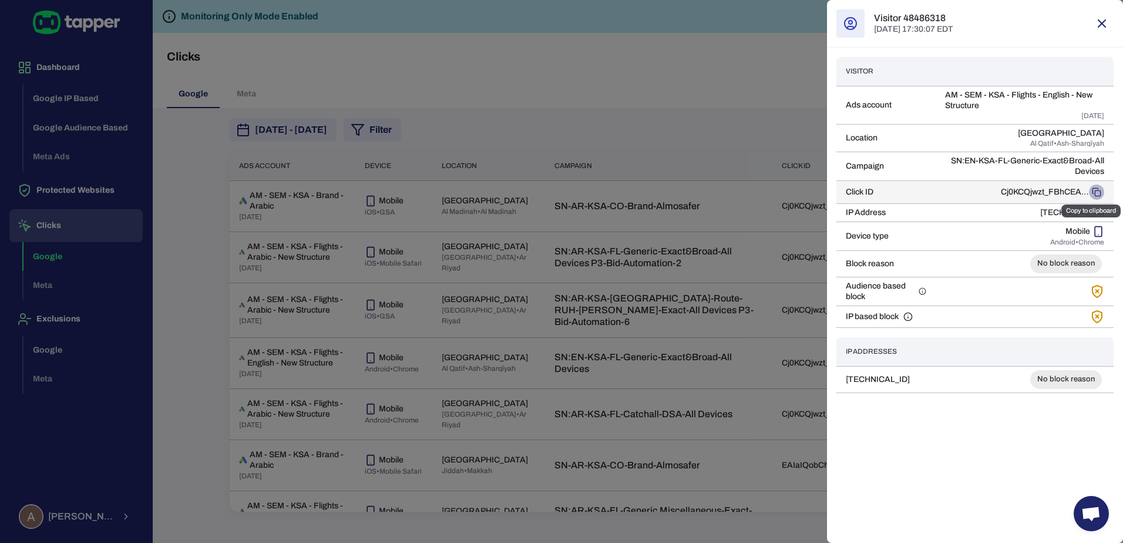
click at [1101, 192] on rect "Copy to clipboard" at bounding box center [1097, 192] width 5 height 5
click at [1099, 24] on icon "button" at bounding box center [1102, 23] width 14 height 14
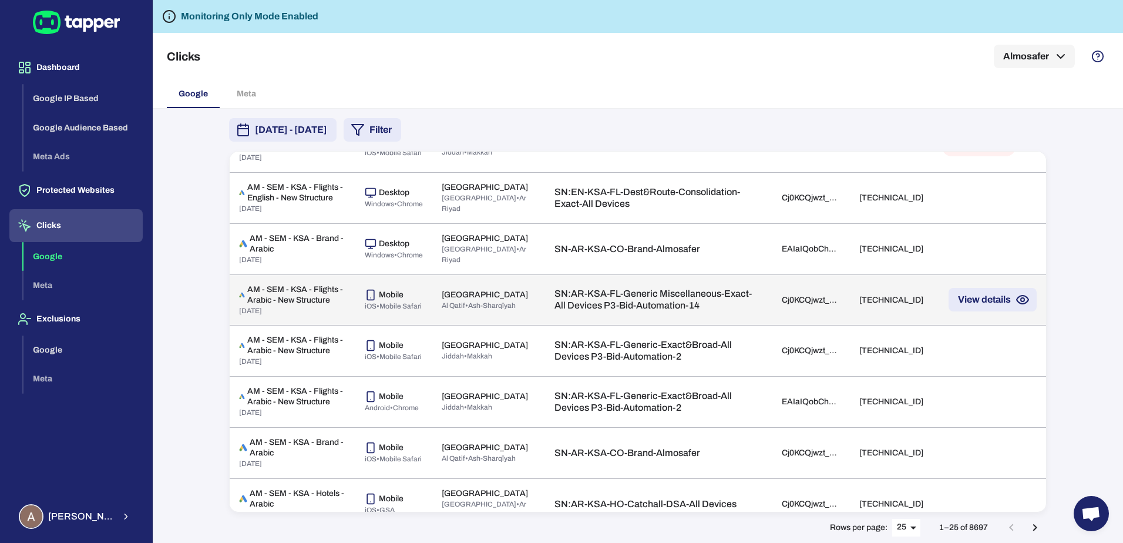
scroll to position [1002, 0]
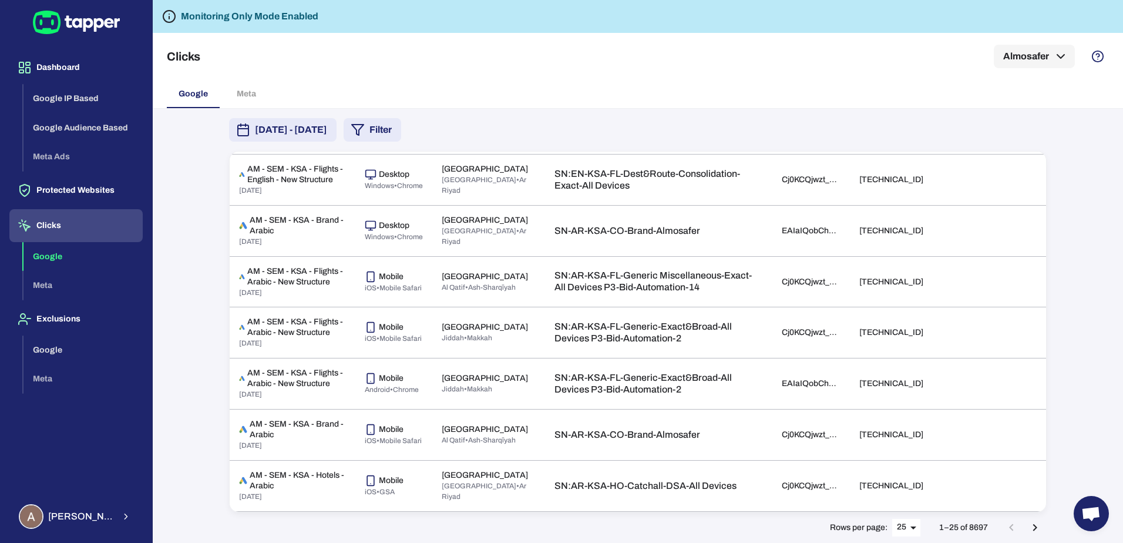
click at [912, 529] on body "Dashboard Google IP Based Google Audience Based Meta Ads Protected Websites Cli…" at bounding box center [561, 271] width 1123 height 543
click at [910, 524] on li "50" at bounding box center [907, 519] width 29 height 19
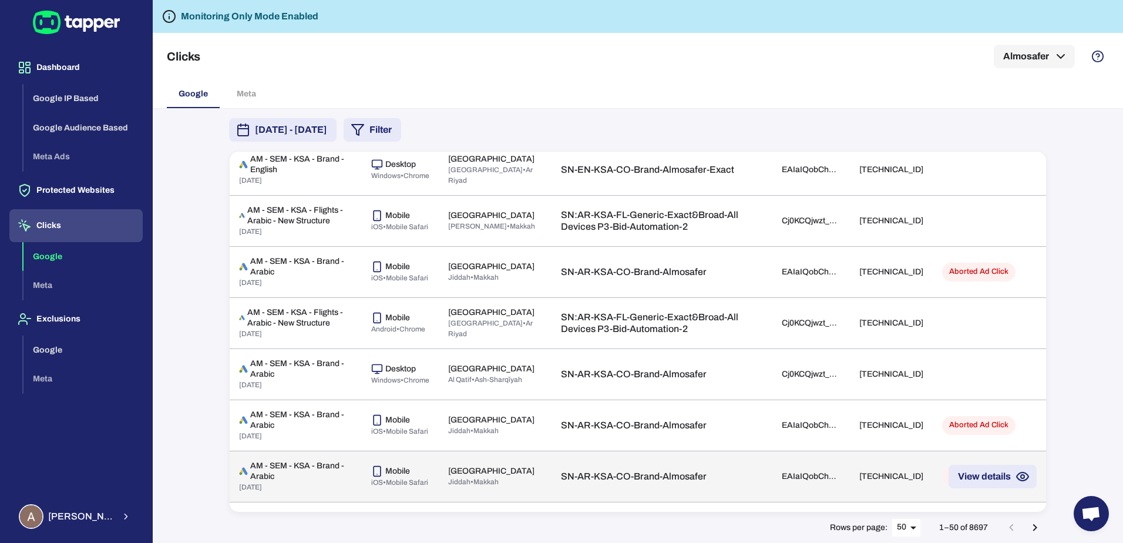
scroll to position [529, 0]
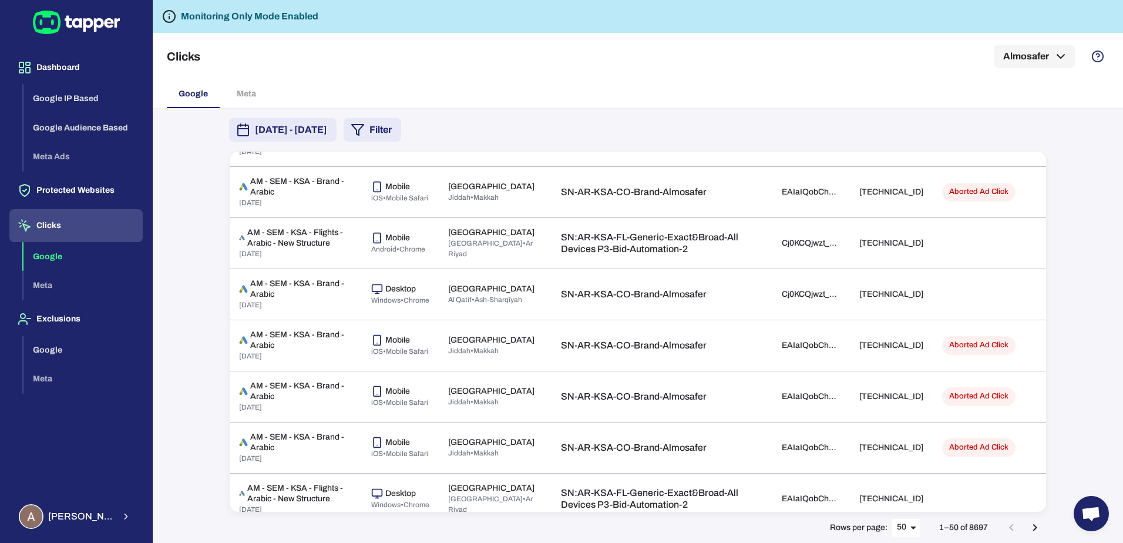
click at [183, 15] on h6 "Monitoring Only Mode Enabled" at bounding box center [249, 16] width 137 height 14
click at [1108, 62] on link at bounding box center [1098, 56] width 22 height 22
click at [74, 195] on button "Protected Websites" at bounding box center [75, 190] width 133 height 33
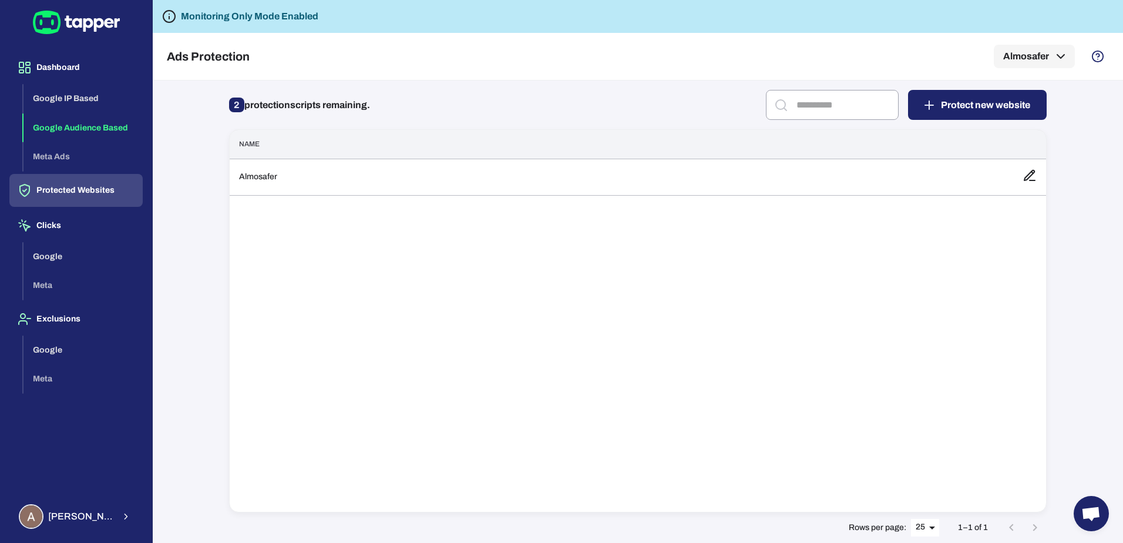
click at [80, 124] on button "Google Audience Based" at bounding box center [83, 127] width 119 height 29
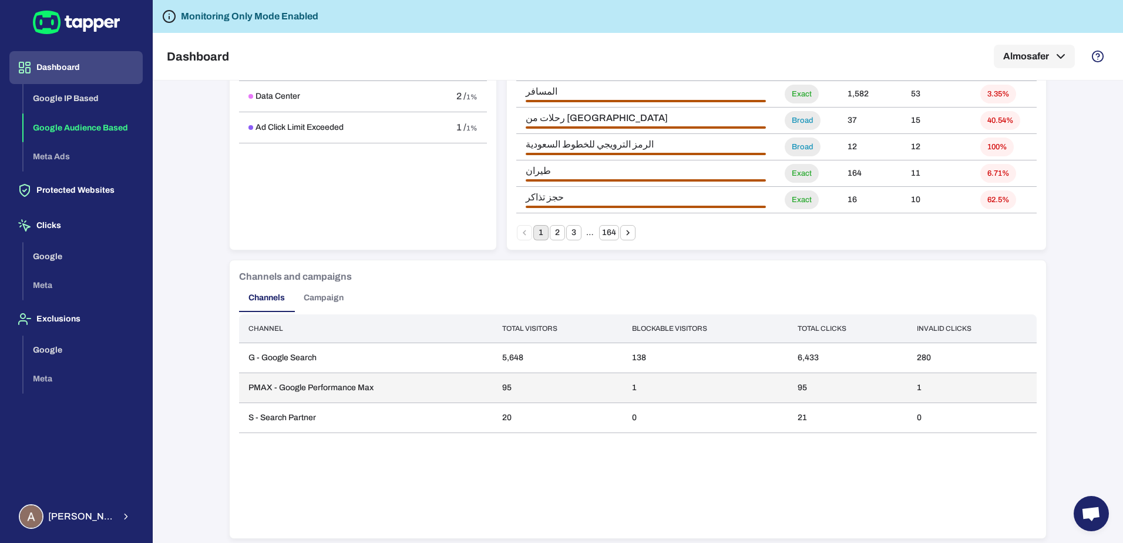
scroll to position [808, 0]
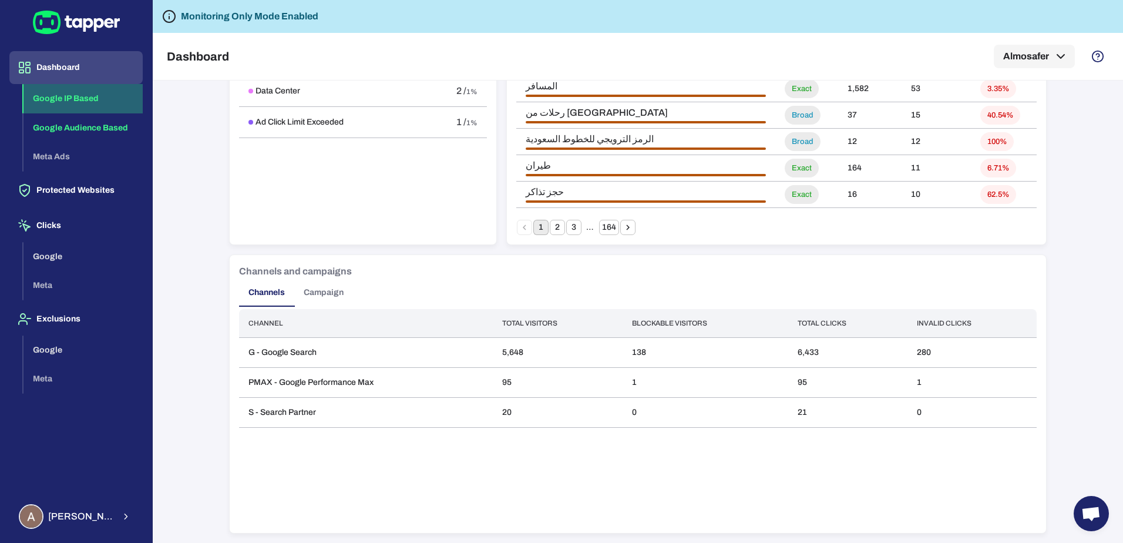
click at [79, 101] on button "Google IP Based" at bounding box center [83, 98] width 119 height 29
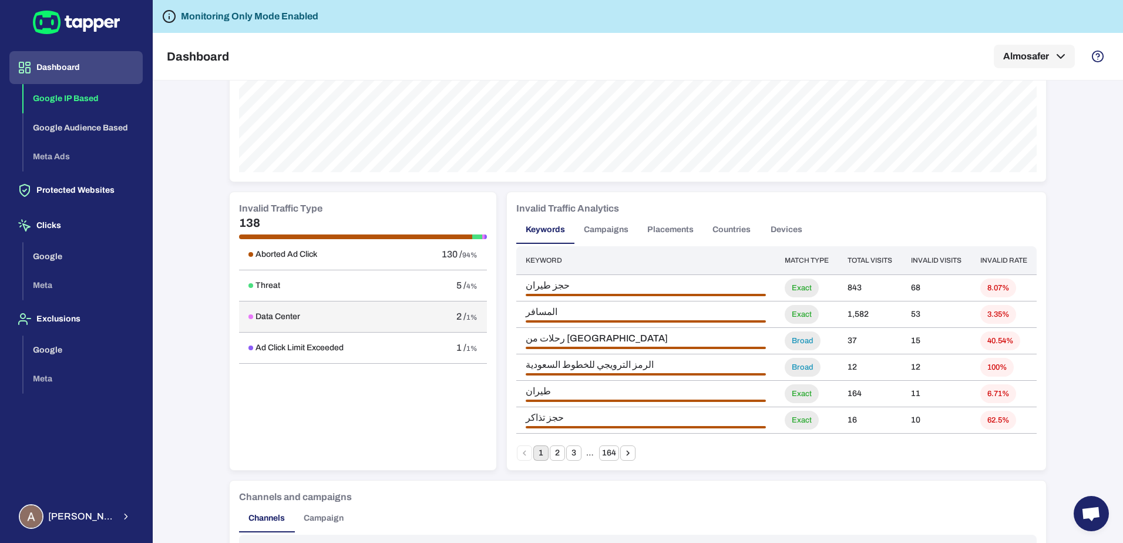
scroll to position [632, 0]
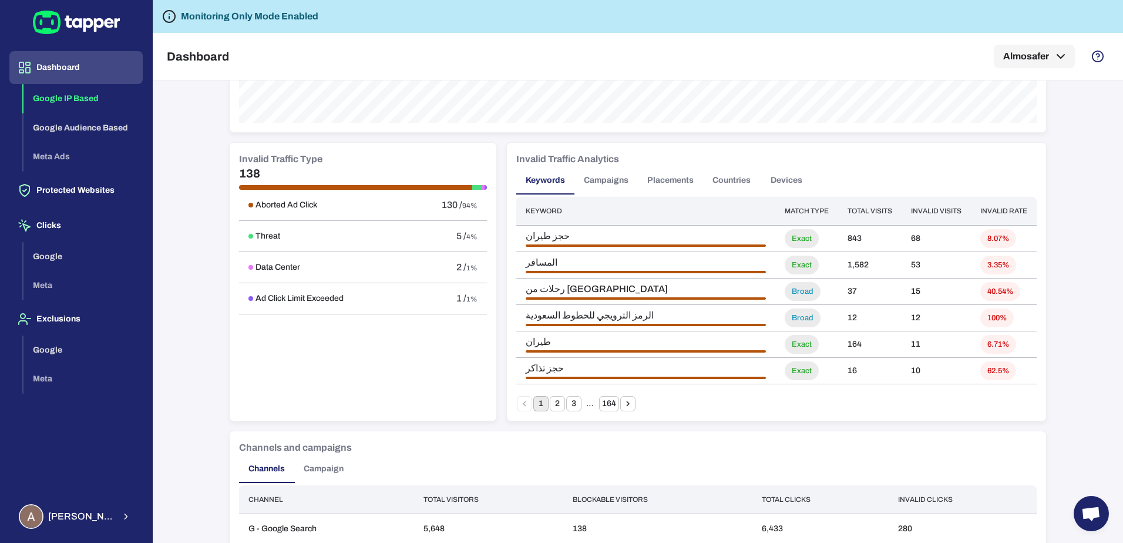
click at [54, 377] on div "Google Meta" at bounding box center [83, 364] width 119 height 58
click at [56, 269] on button "Google" at bounding box center [83, 256] width 119 height 29
